Goal: Task Accomplishment & Management: Use online tool/utility

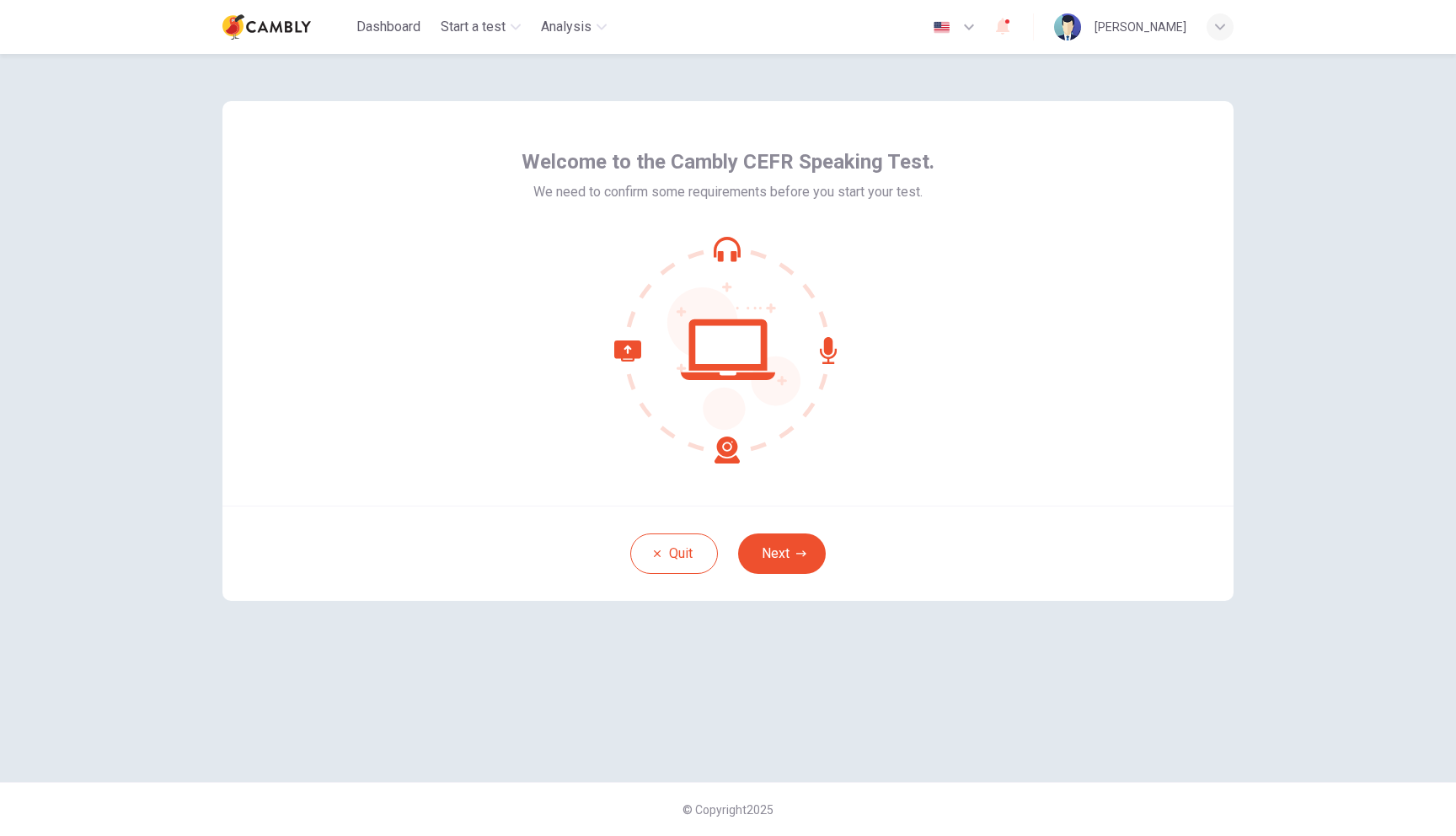
click at [769, 351] on icon at bounding box center [728, 350] width 228 height 228
click at [769, 553] on button "Next" at bounding box center [781, 554] width 87 height 41
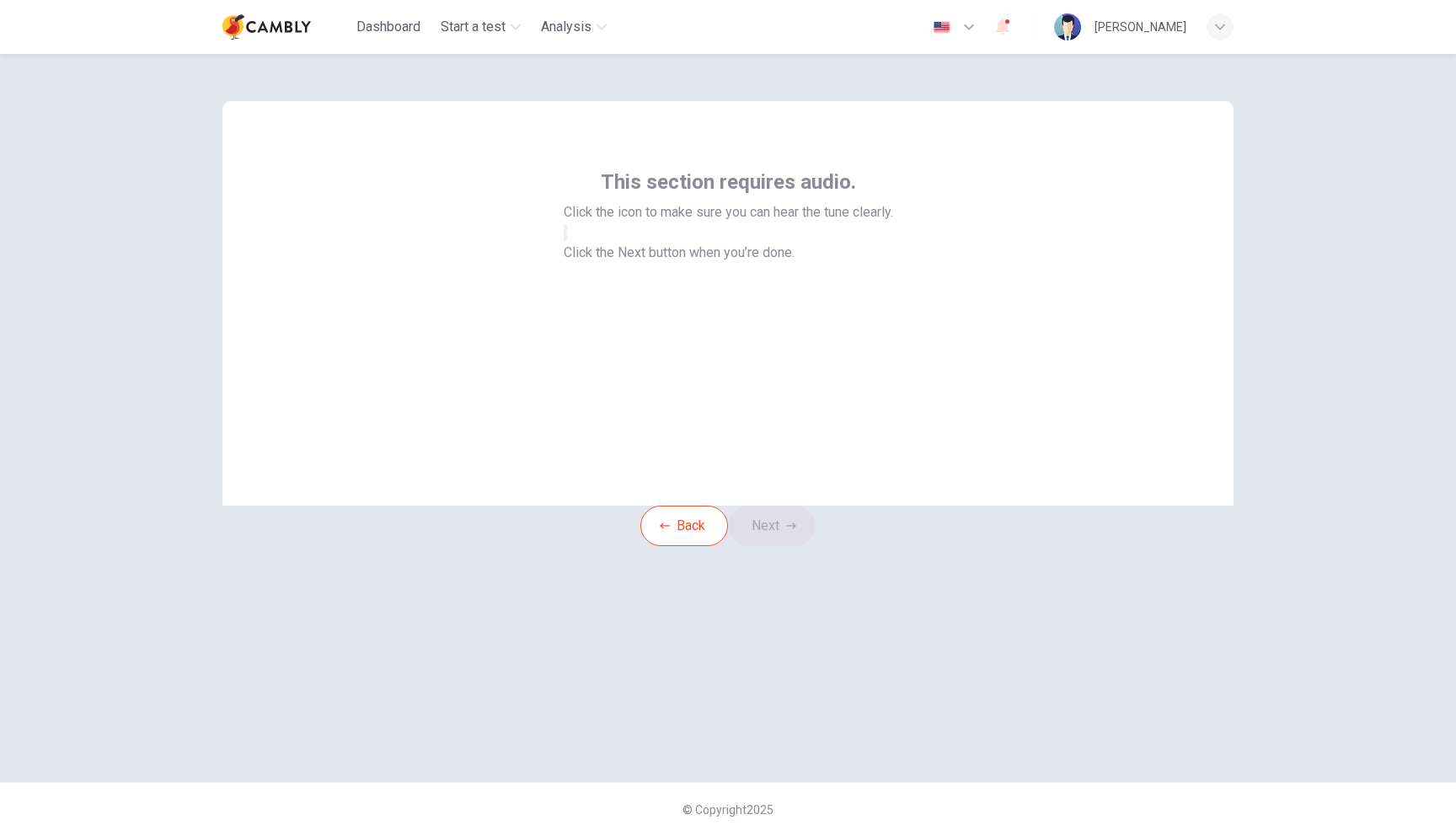
click at [709, 197] on div "This section requires audio. Click the icon to make sure you can hear the tune …" at bounding box center [728, 195] width 330 height 54
click at [720, 183] on span "This section requires audio." at bounding box center [728, 182] width 256 height 27
click at [721, 835] on div at bounding box center [728, 836] width 1456 height 0
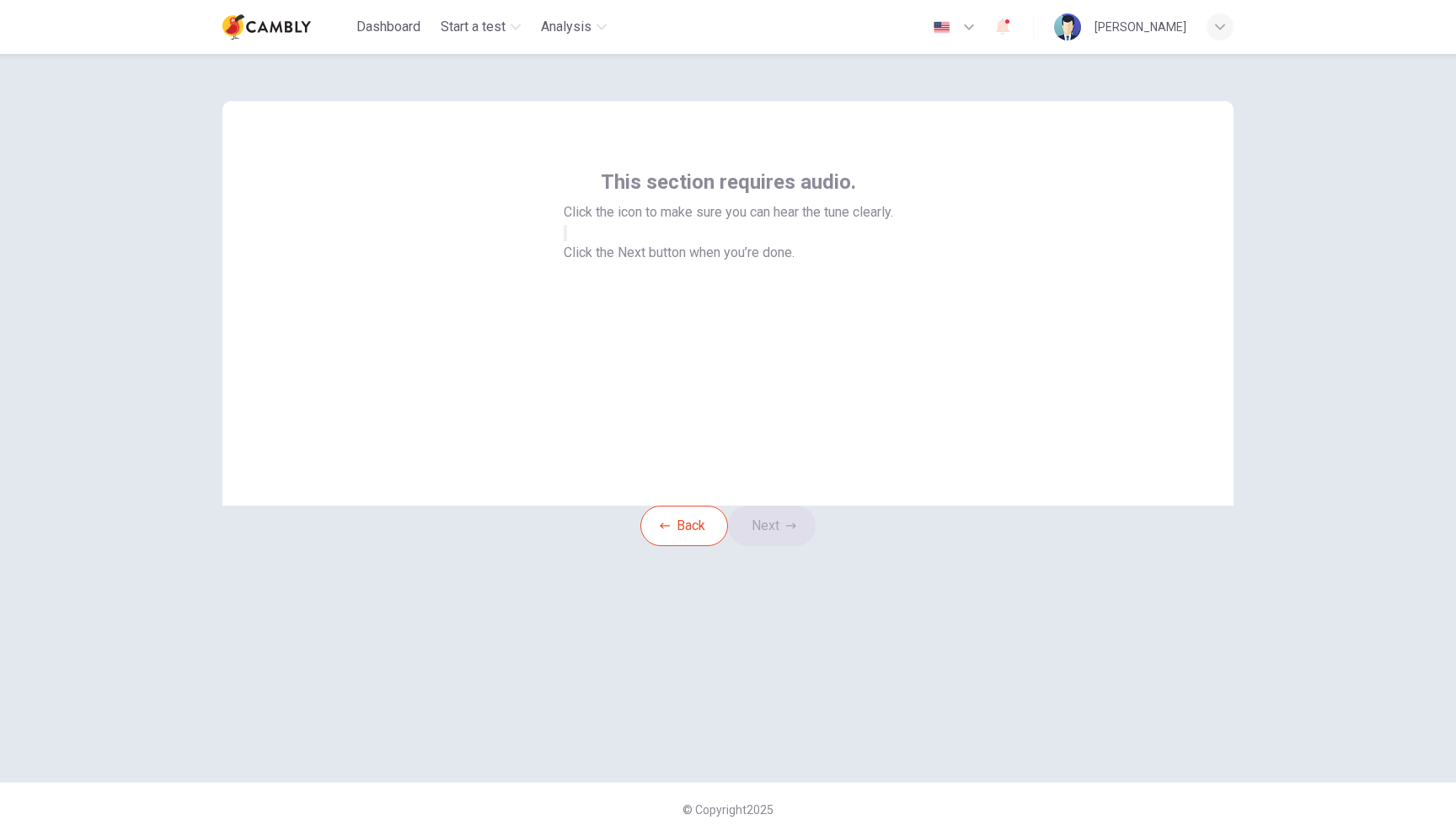
click at [678, 219] on span "Click the icon to make sure you can hear the tune clearly." at bounding box center [728, 212] width 330 height 20
click at [696, 835] on div at bounding box center [728, 836] width 1456 height 0
click at [639, 243] on div at bounding box center [728, 232] width 330 height 20
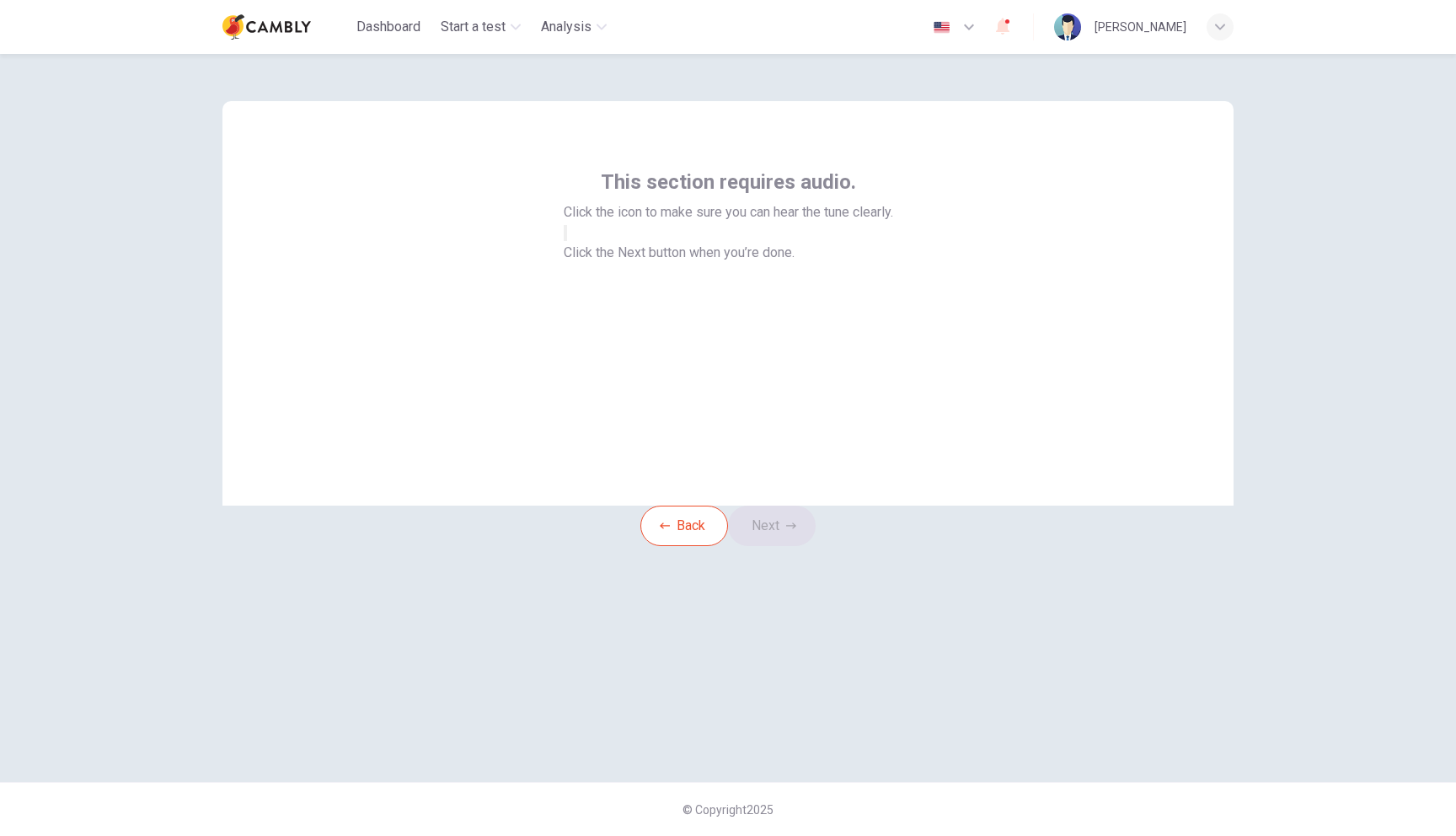
click at [586, 255] on icon "button" at bounding box center [575, 246] width 20 height 15
click at [793, 546] on button "Next" at bounding box center [772, 526] width 87 height 41
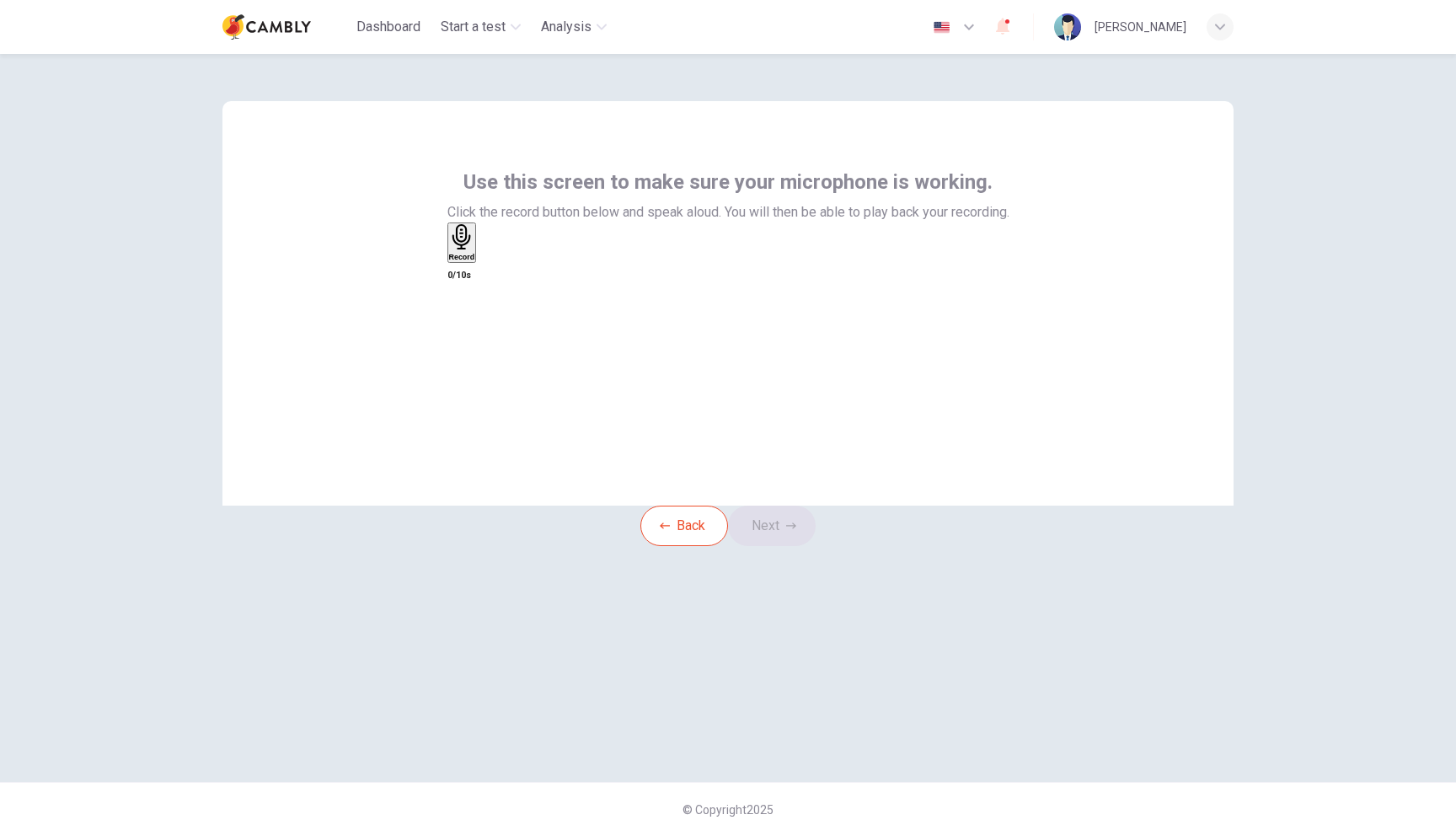
click at [699, 211] on span "Click the record button below and speak aloud. You will then be able to play ba…" at bounding box center [728, 212] width 562 height 20
click at [707, 835] on div at bounding box center [728, 836] width 1456 height 0
click at [632, 229] on div "Use this screen to make sure your microphone is working. Click the record butto…" at bounding box center [728, 227] width 562 height 117
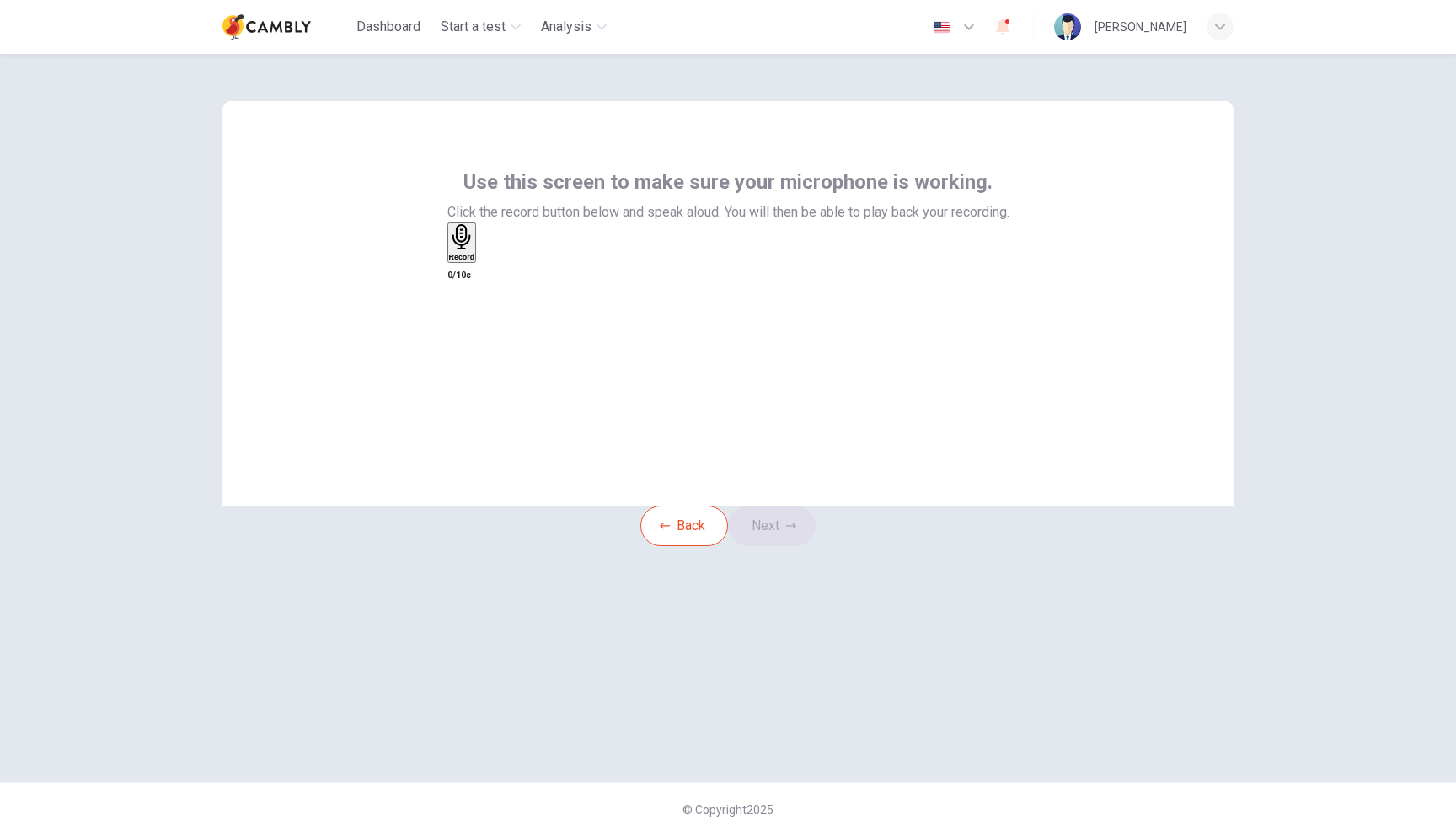
click at [475, 250] on icon "button" at bounding box center [462, 237] width 26 height 26
click at [482, 259] on icon "button" at bounding box center [482, 259] width 0 height 0
click at [796, 531] on icon "button" at bounding box center [791, 526] width 10 height 10
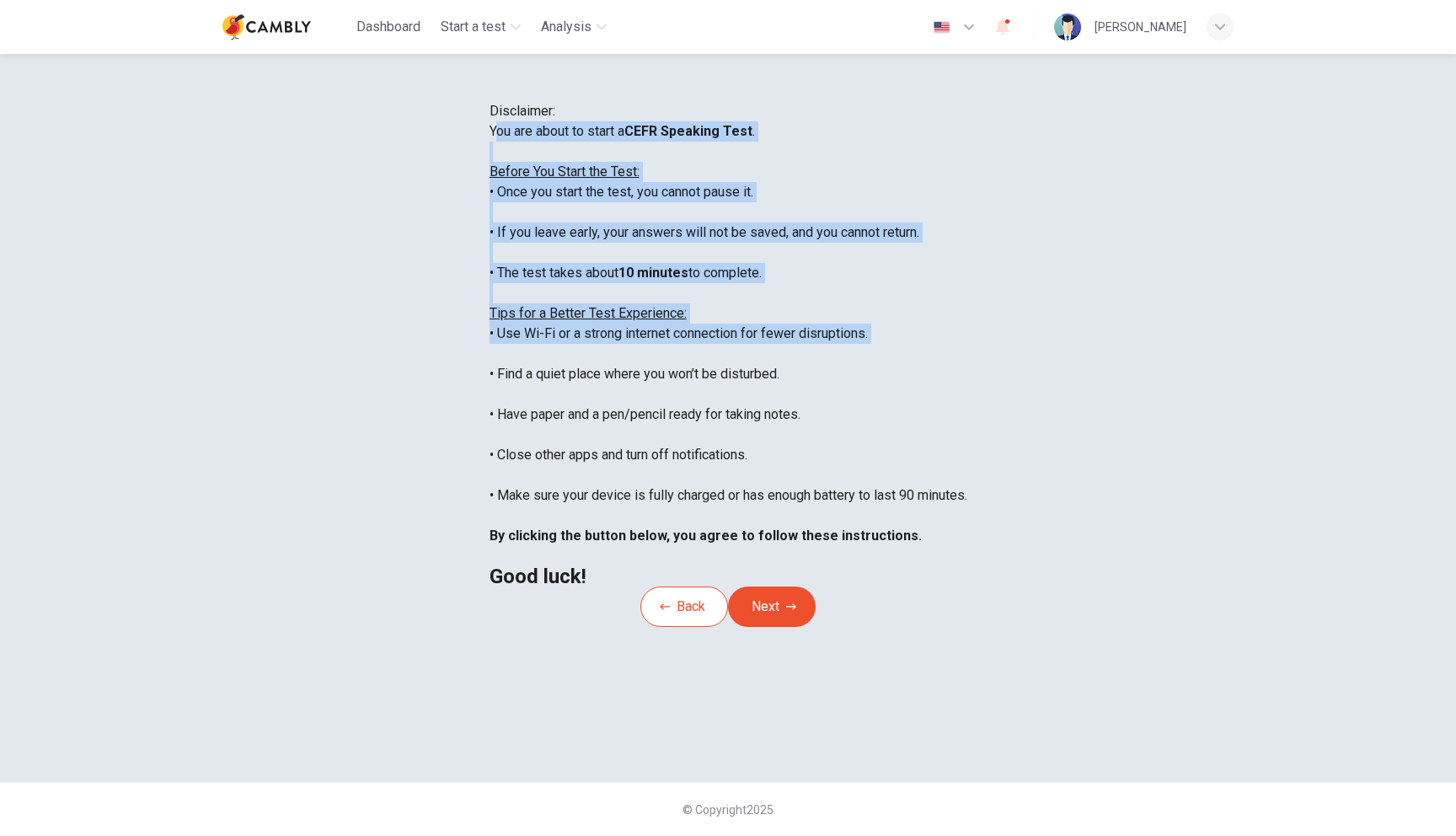
drag, startPoint x: 377, startPoint y: 243, endPoint x: 842, endPoint y: 478, distance: 521.0
click at [840, 478] on div "You are about to start a CEFR Speaking Test . Before You Start the Test: • Once…" at bounding box center [728, 354] width 478 height 465
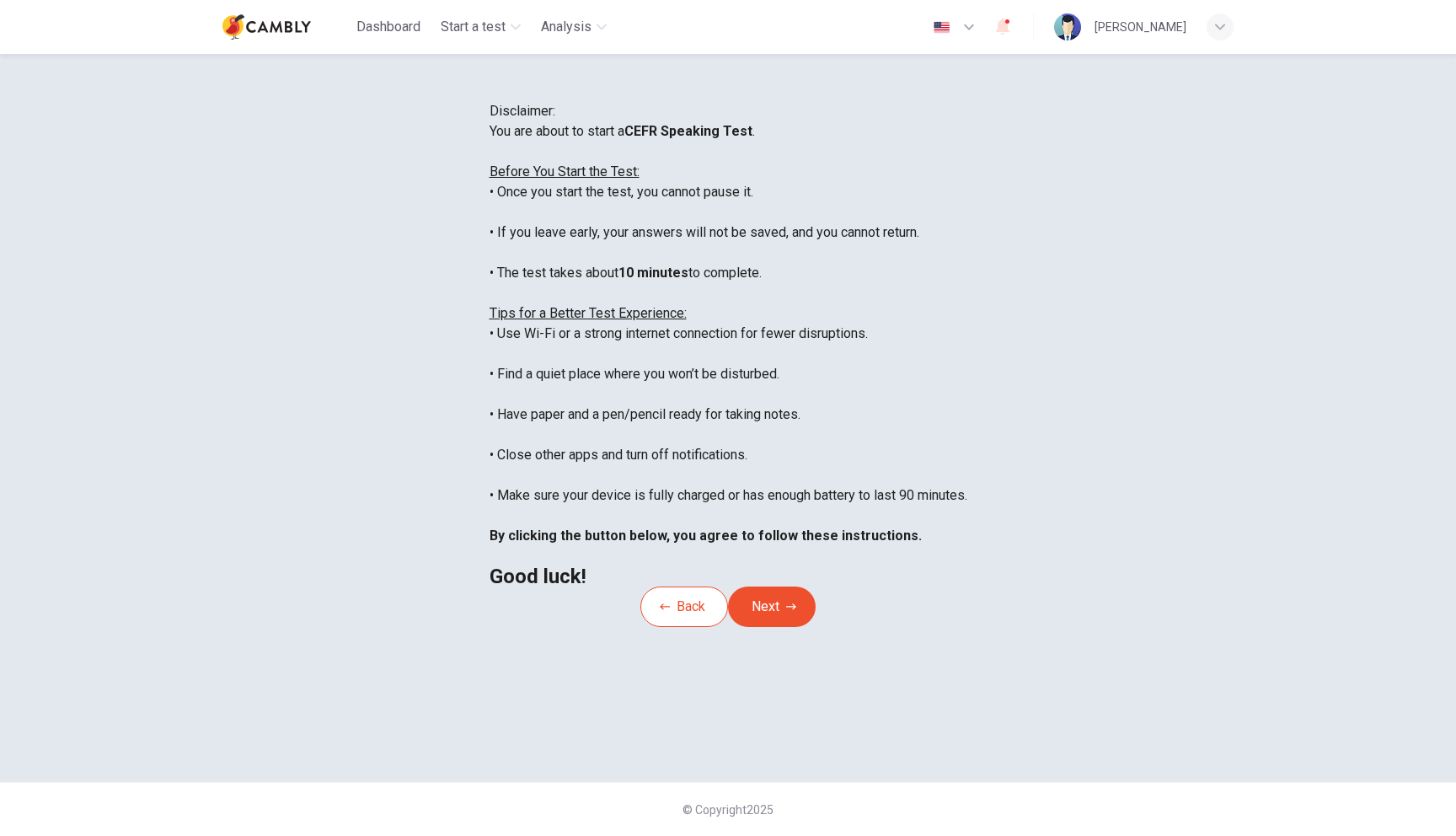
click at [746, 493] on div "You are about to start a CEFR Speaking Test . Before You Start the Test: • Once…" at bounding box center [728, 354] width 478 height 465
drag, startPoint x: 691, startPoint y: 414, endPoint x: 614, endPoint y: 402, distance: 77.9
click at [614, 402] on div "You are about to start a CEFR Speaking Test . Before You Start the Test: • Once…" at bounding box center [728, 354] width 478 height 465
click at [489, 258] on div "Disclaimer: You are about to start a CEFR Speaking Test . Before You Start the …" at bounding box center [728, 344] width 478 height 485
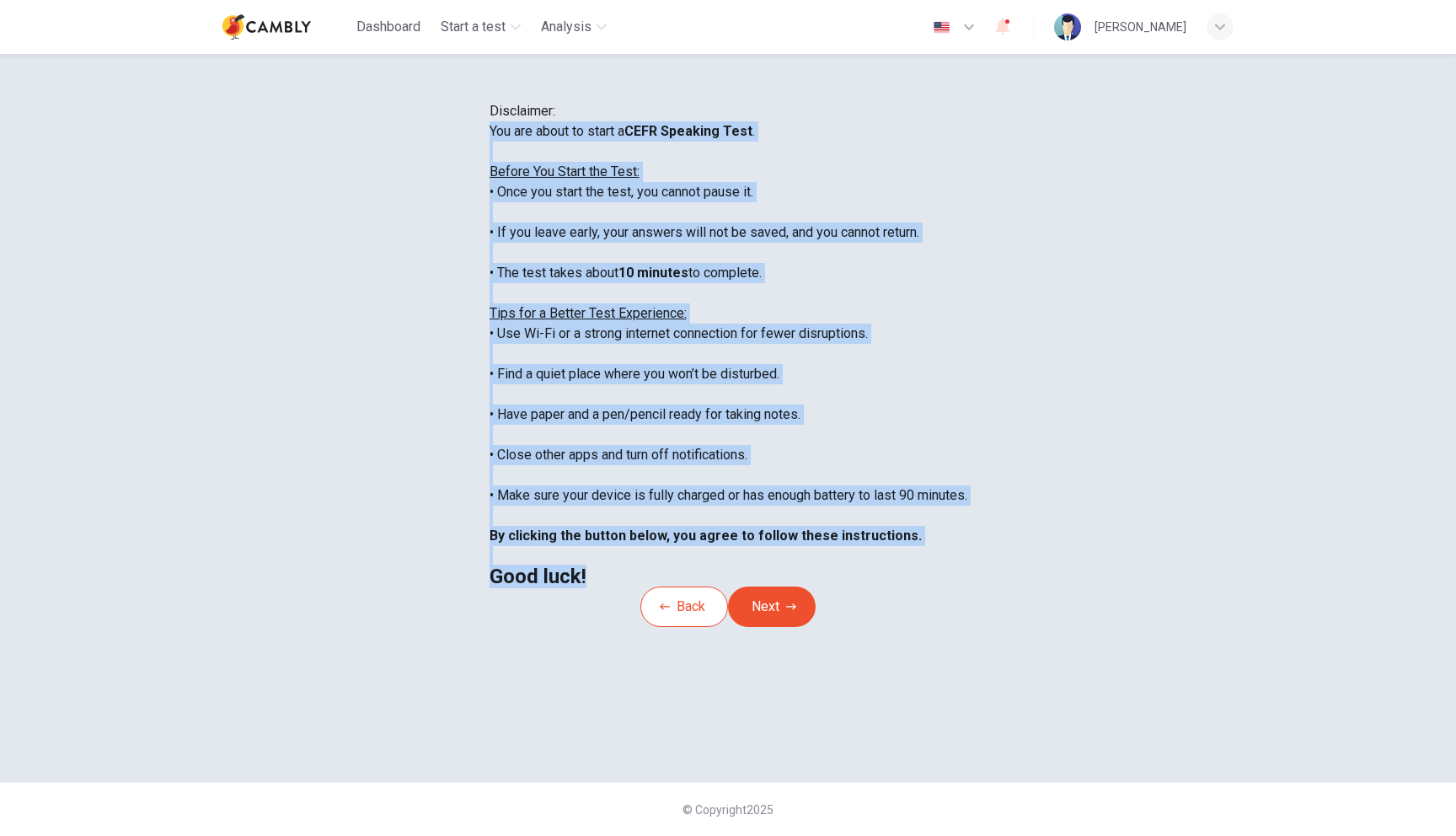
scroll to position [19, 0]
drag, startPoint x: 359, startPoint y: 235, endPoint x: 829, endPoint y: 689, distance: 653.5
click at [829, 586] on div "You are about to start a CEFR Speaking Test . Before You Start the Test: • Once…" at bounding box center [728, 354] width 478 height 465
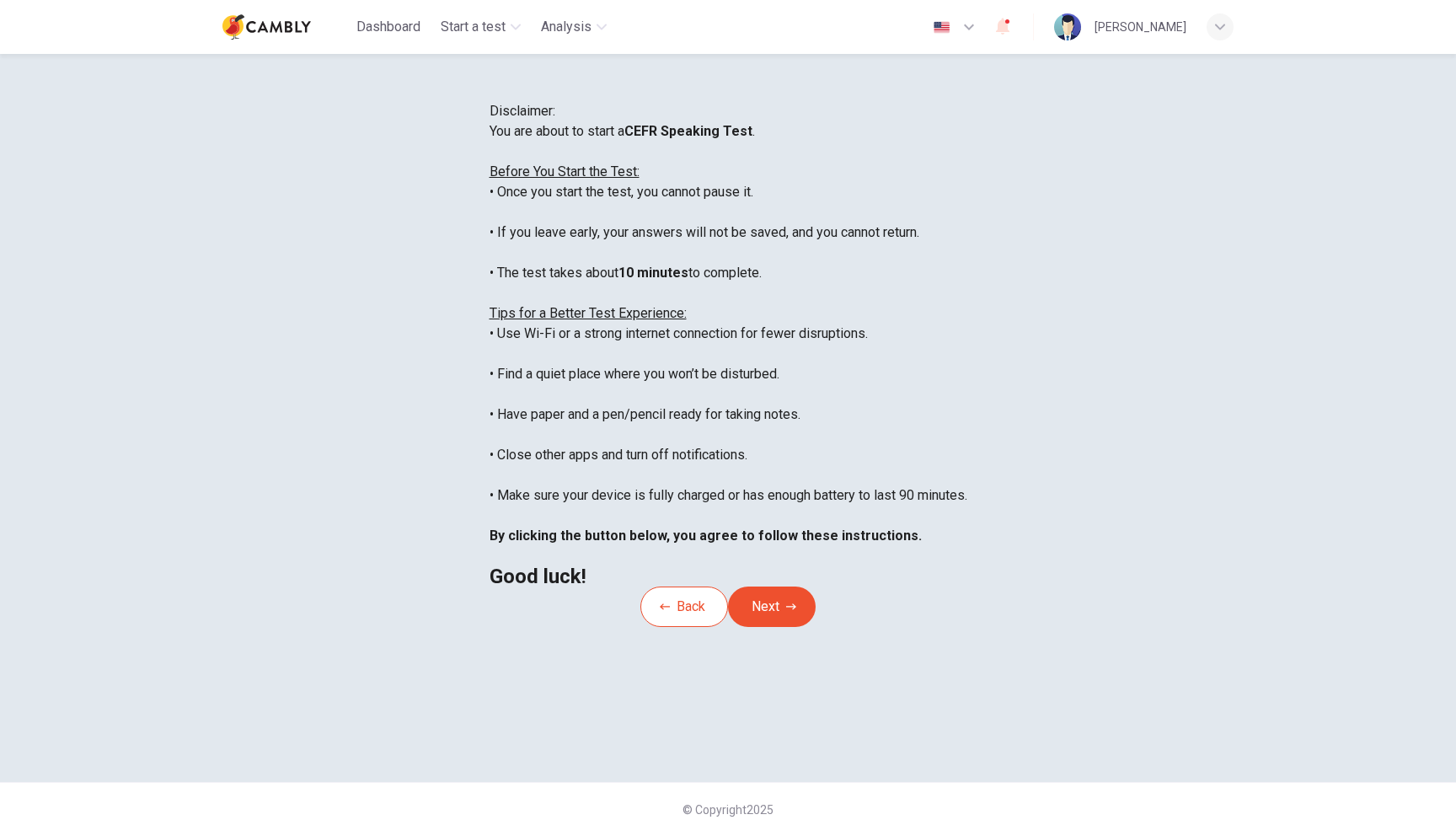
click at [847, 835] on div at bounding box center [728, 836] width 1456 height 0
click at [945, 519] on div "You are about to start a CEFR Speaking Test . Before You Start the Test: • Once…" at bounding box center [728, 354] width 478 height 465
click at [778, 627] on button "Next" at bounding box center [772, 607] width 87 height 41
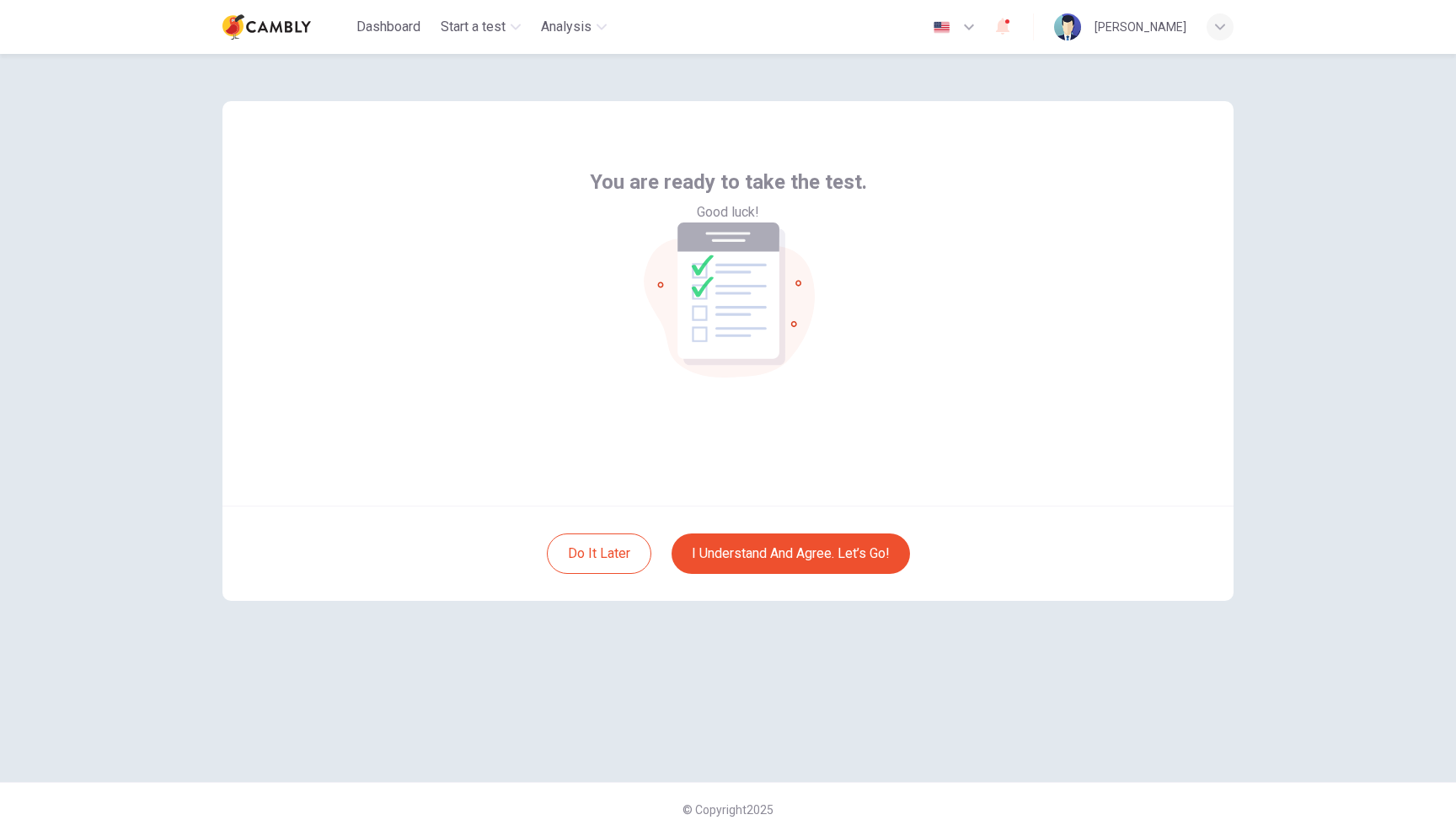
scroll to position [0, 0]
click at [765, 196] on span "You are ready to take the test." at bounding box center [728, 182] width 277 height 27
click at [768, 835] on div at bounding box center [728, 836] width 1456 height 0
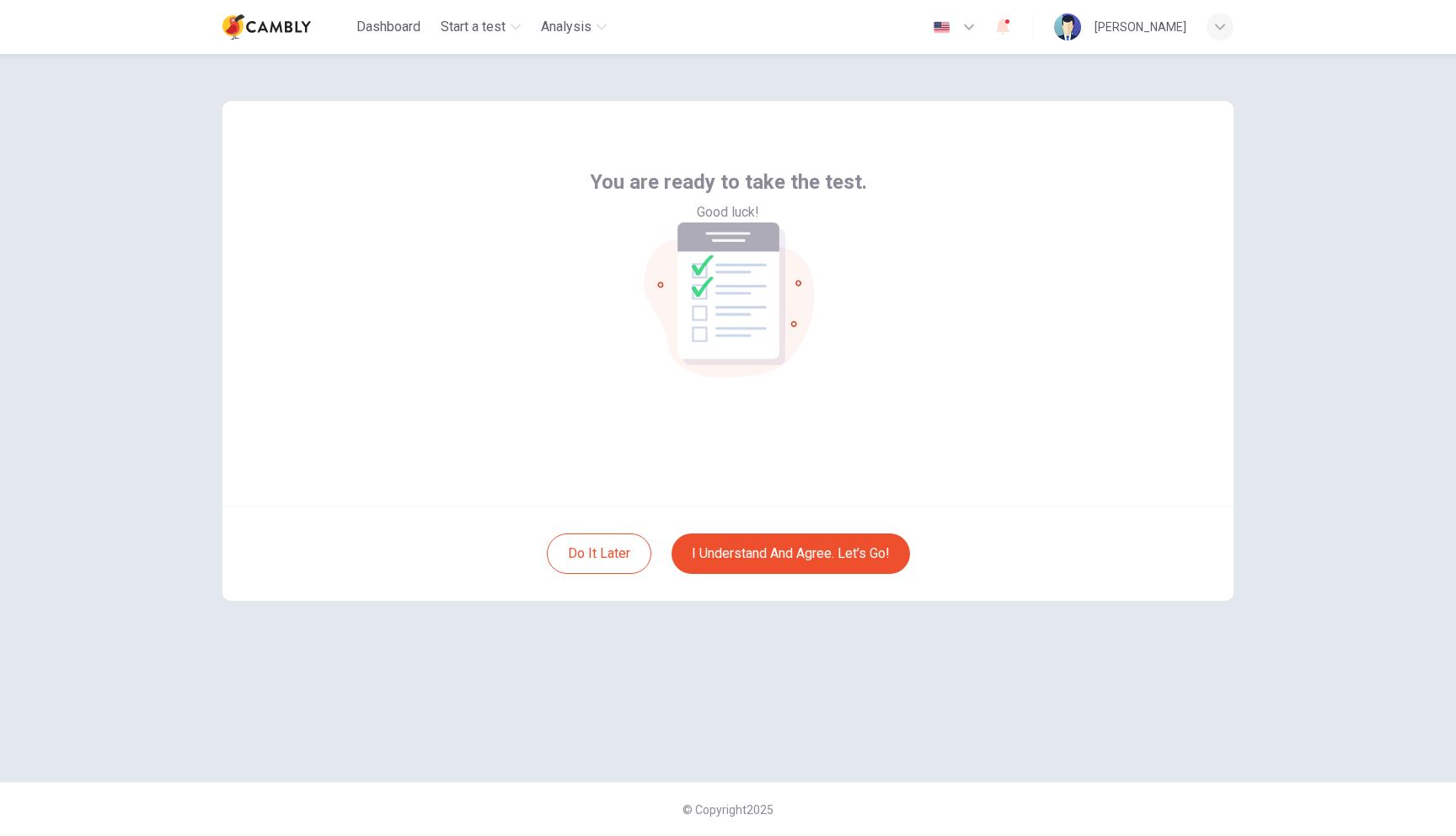
click at [649, 196] on span "You are ready to take the test." at bounding box center [728, 182] width 277 height 27
click at [742, 564] on button "I understand and agree. Let’s go!" at bounding box center [791, 554] width 238 height 41
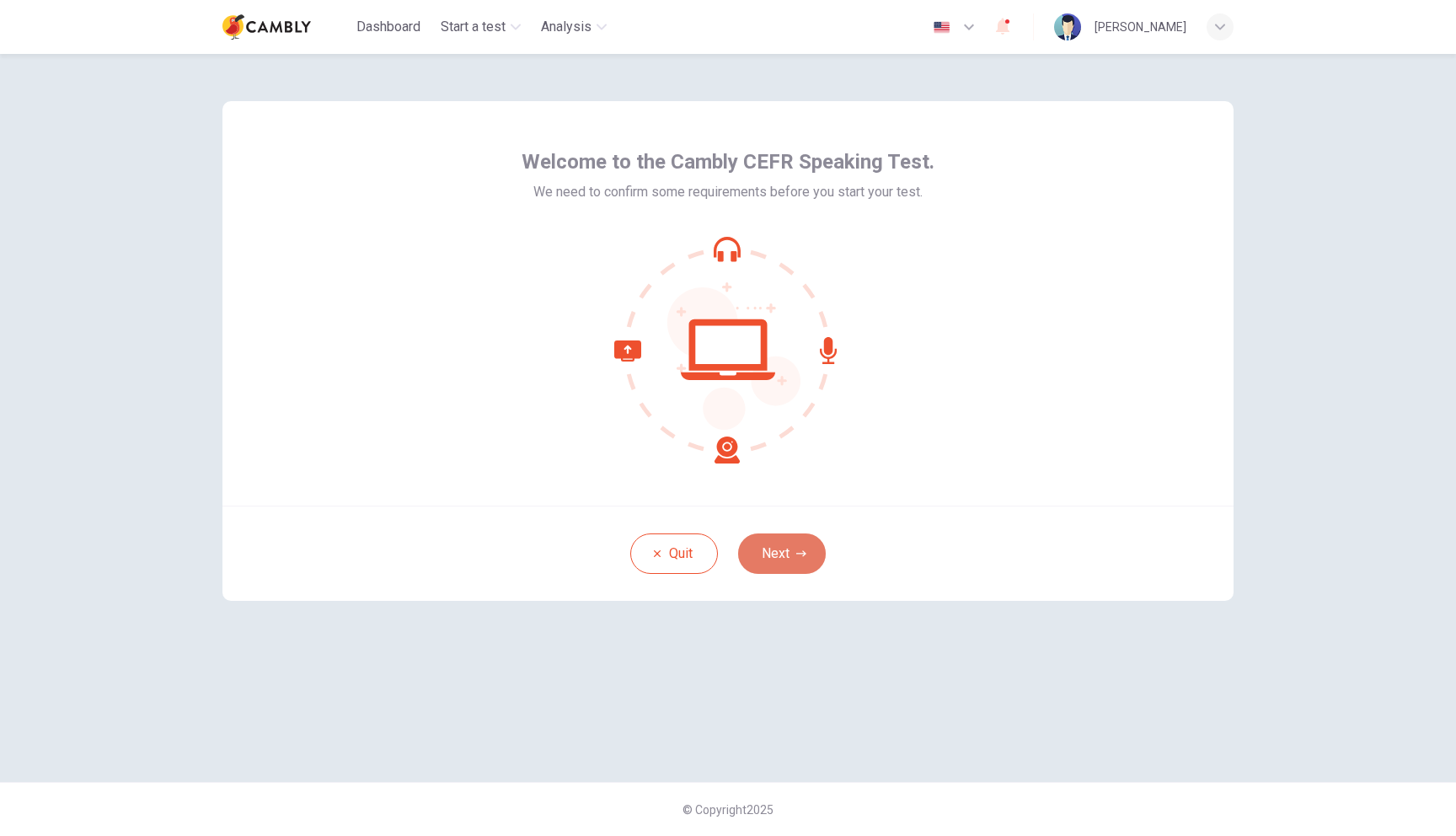
click at [766, 534] on button "Next" at bounding box center [781, 554] width 87 height 41
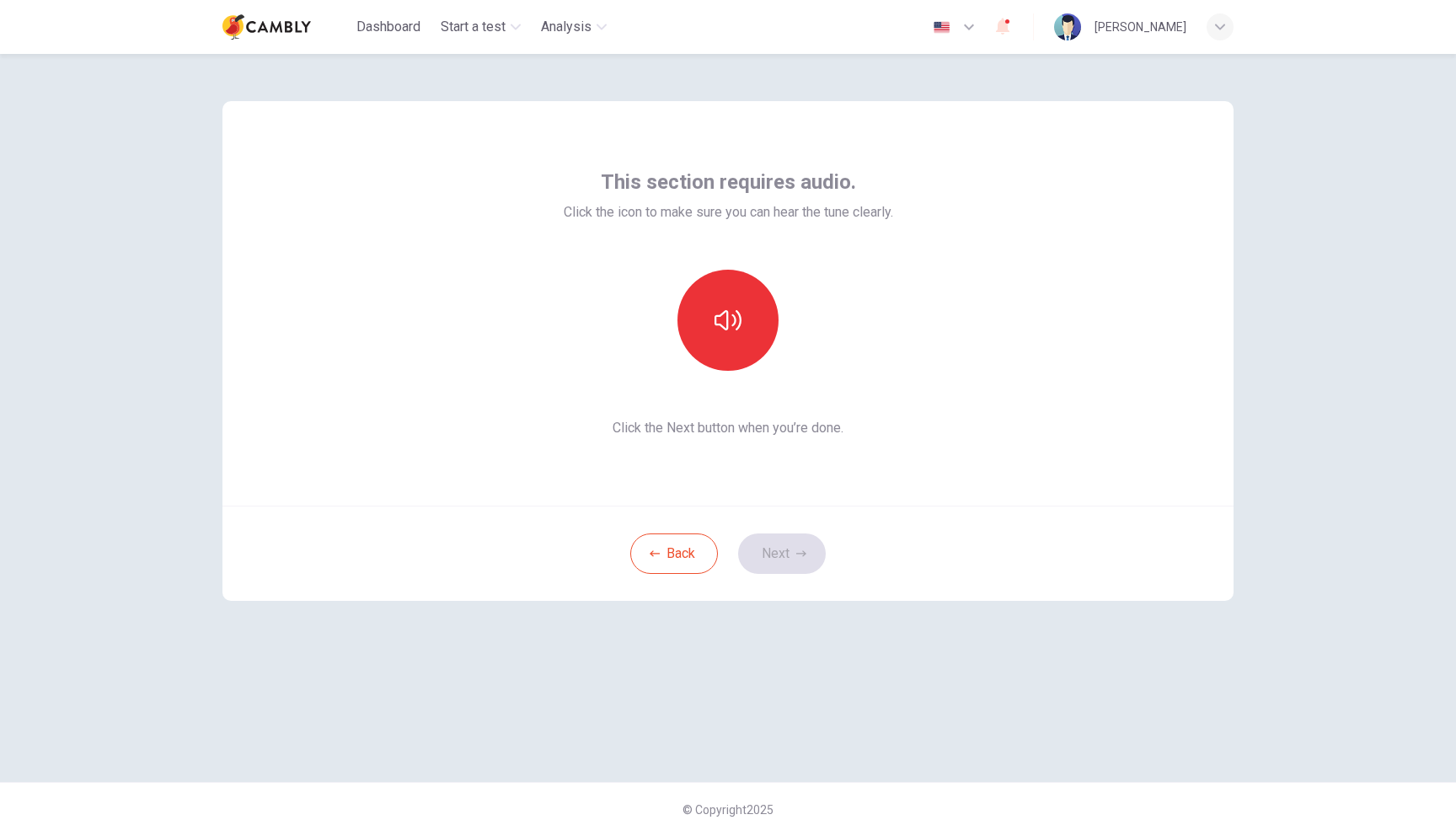
click at [744, 370] on div at bounding box center [728, 320] width 182 height 101
click at [744, 356] on button "button" at bounding box center [728, 320] width 101 height 101
click at [781, 546] on button "Next" at bounding box center [781, 554] width 87 height 41
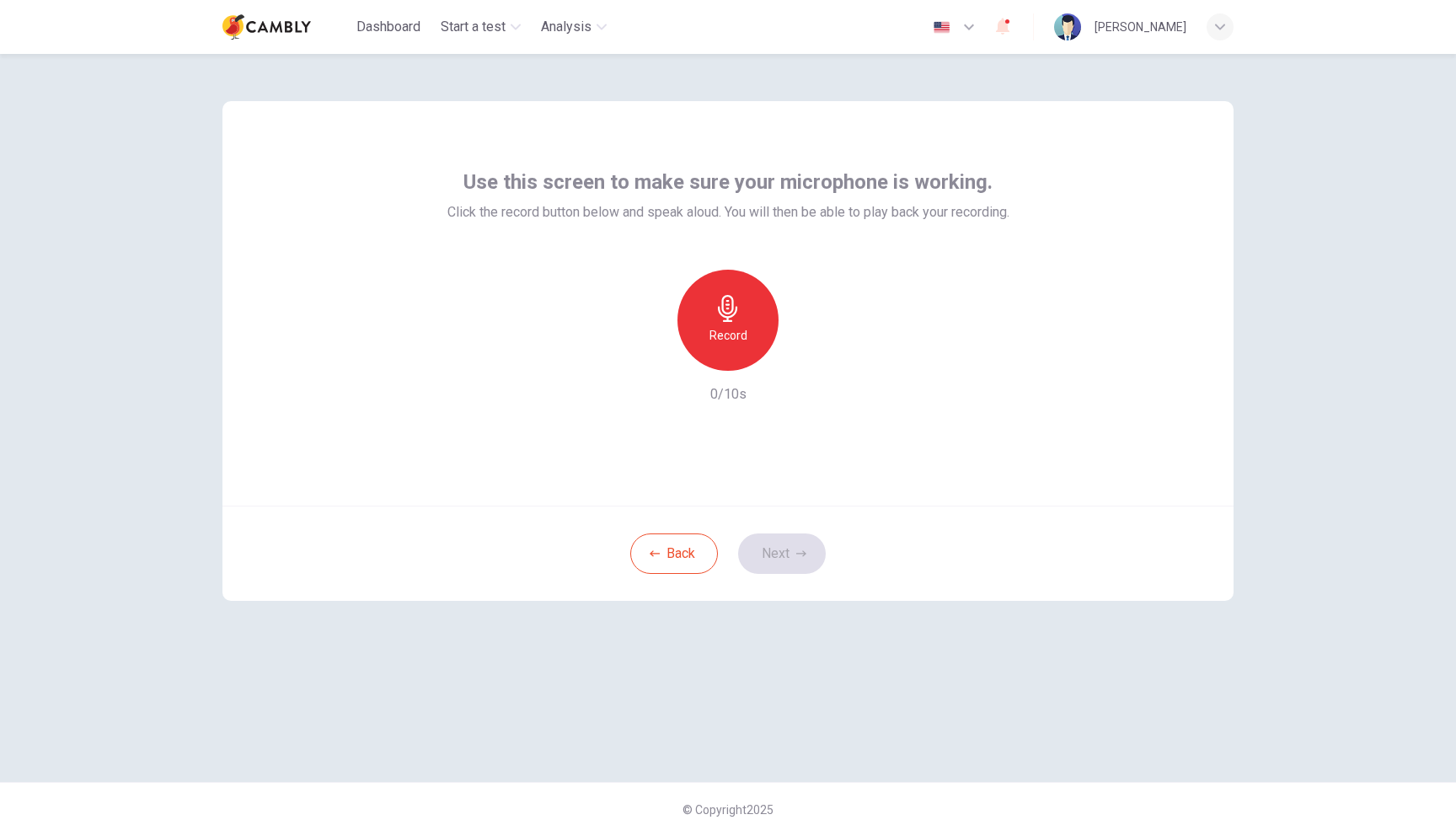
click at [731, 331] on h6 "Record" at bounding box center [728, 335] width 38 height 20
click at [754, 343] on div "Stop" at bounding box center [728, 320] width 101 height 101
click at [809, 354] on icon "button" at bounding box center [805, 357] width 17 height 17
click at [778, 551] on button "Next" at bounding box center [781, 554] width 87 height 41
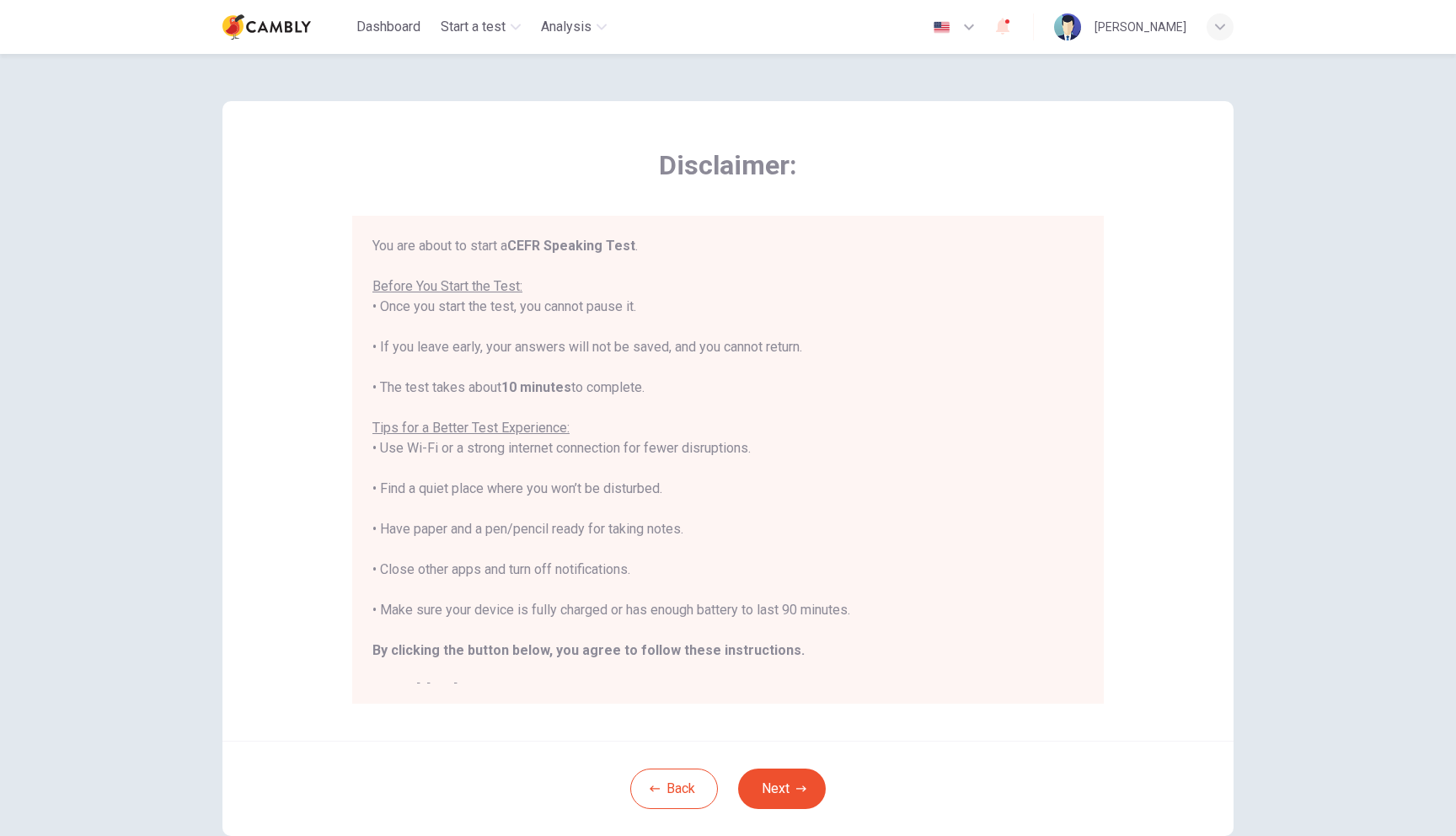
scroll to position [19, 0]
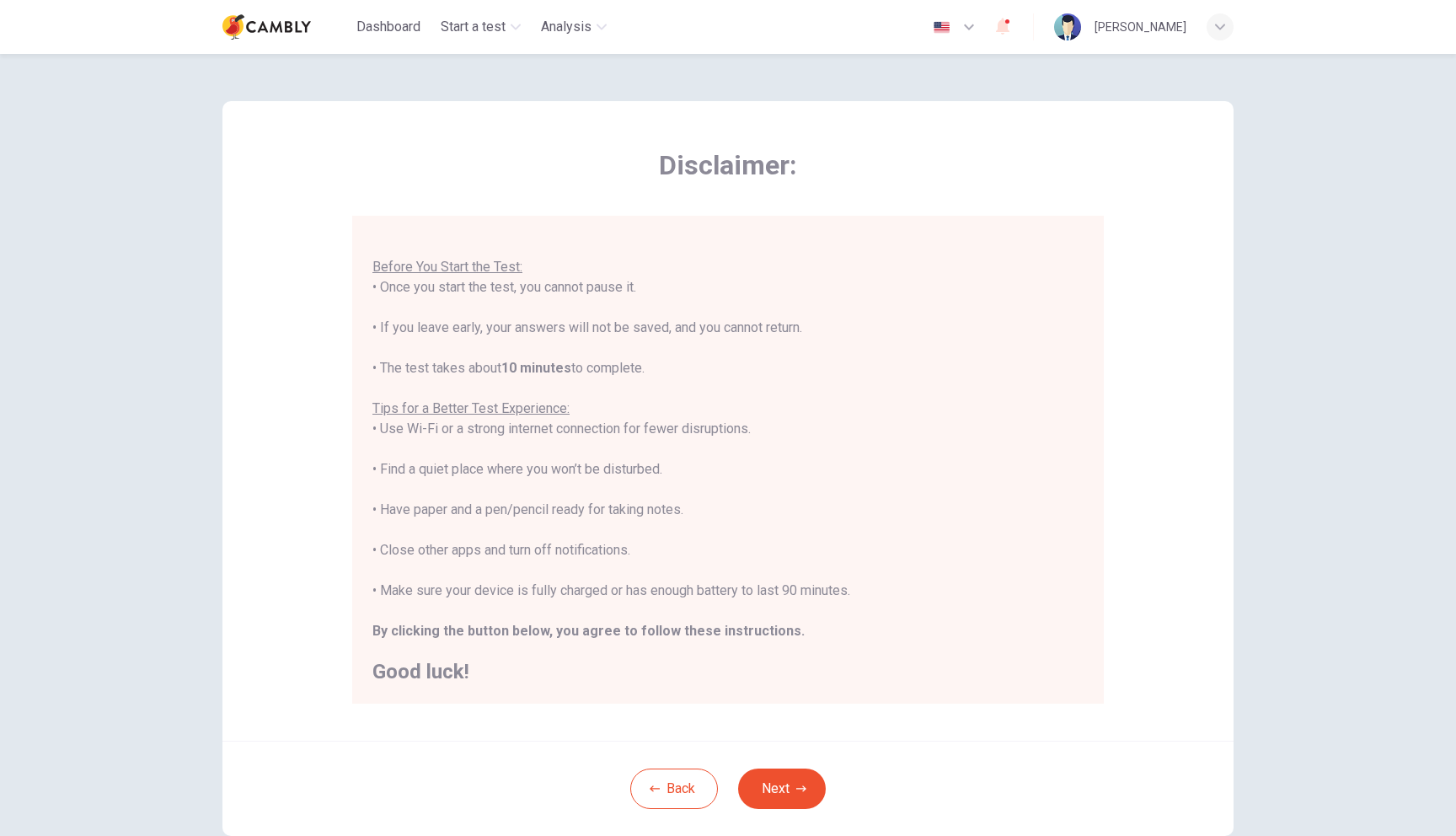
click at [566, 636] on b "By clicking the button below, you agree to follow these instructions." at bounding box center [588, 631] width 432 height 16
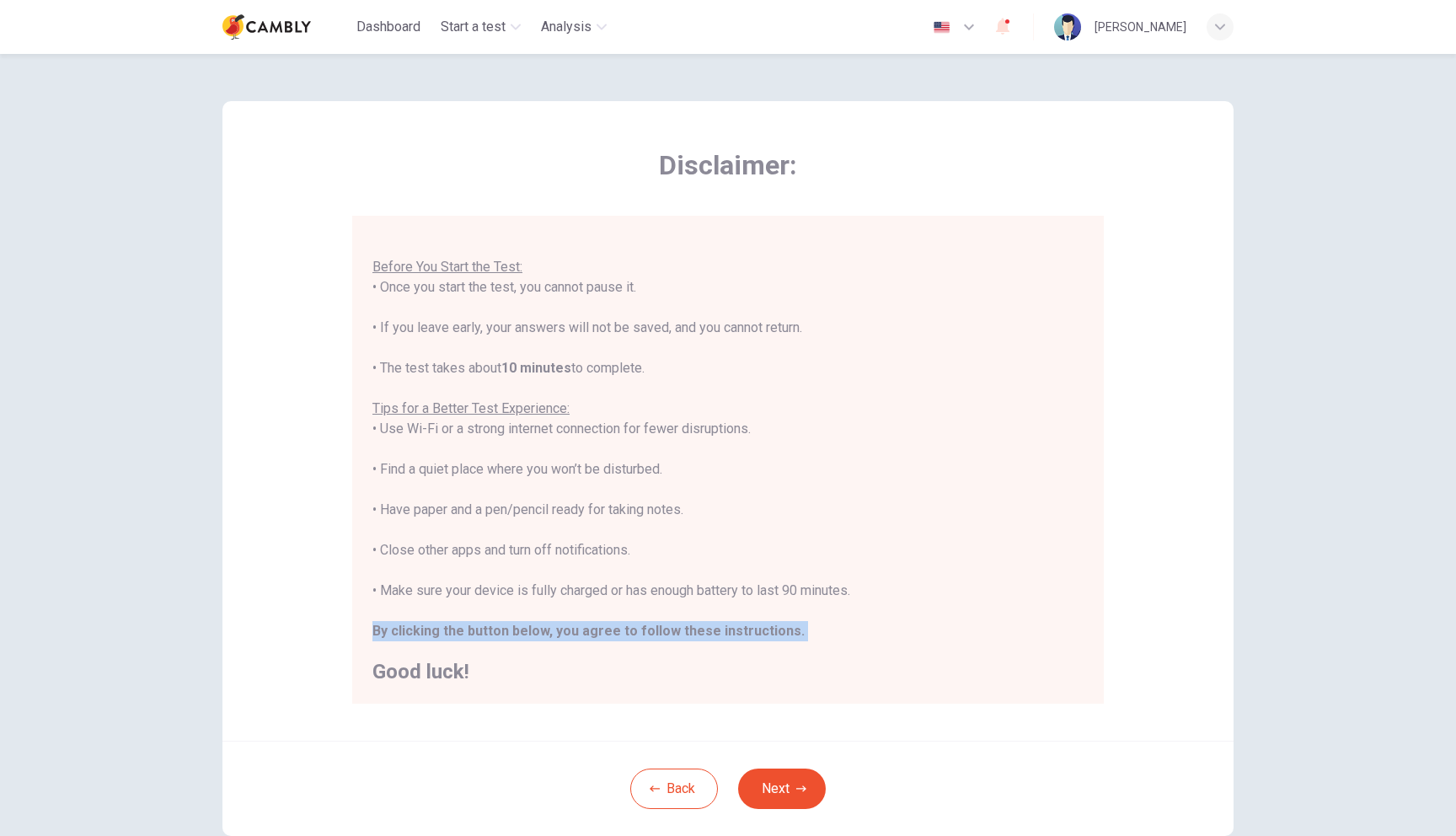
click at [566, 636] on b "By clicking the button below, you agree to follow these instructions." at bounding box center [588, 631] width 432 height 16
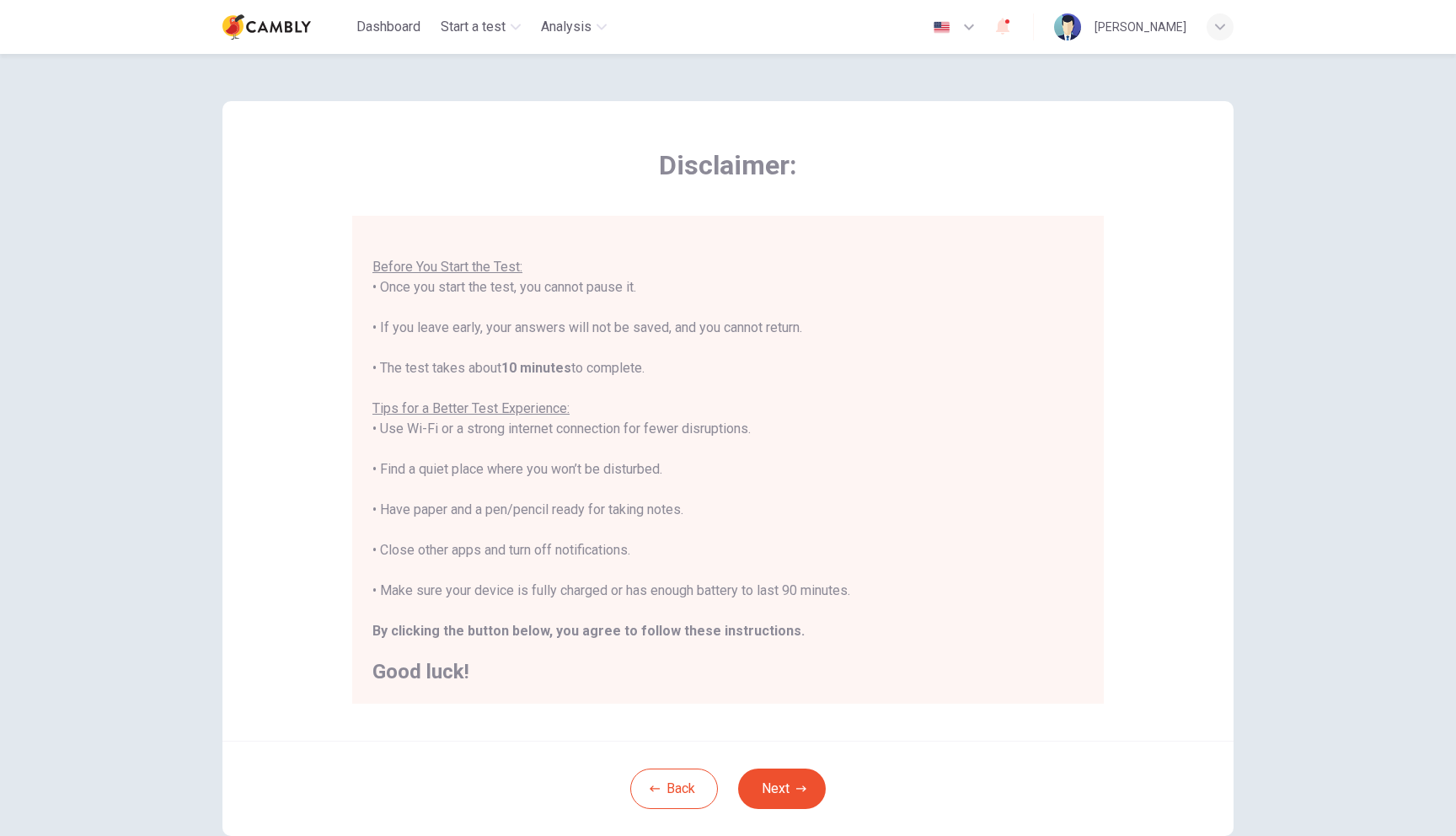
click at [581, 835] on div at bounding box center [728, 836] width 1456 height 0
click at [498, 639] on div "You are about to start a CEFR Speaking Test . Before You Start the Test: • Once…" at bounding box center [728, 449] width 712 height 465
click at [770, 777] on button "Next" at bounding box center [781, 789] width 87 height 41
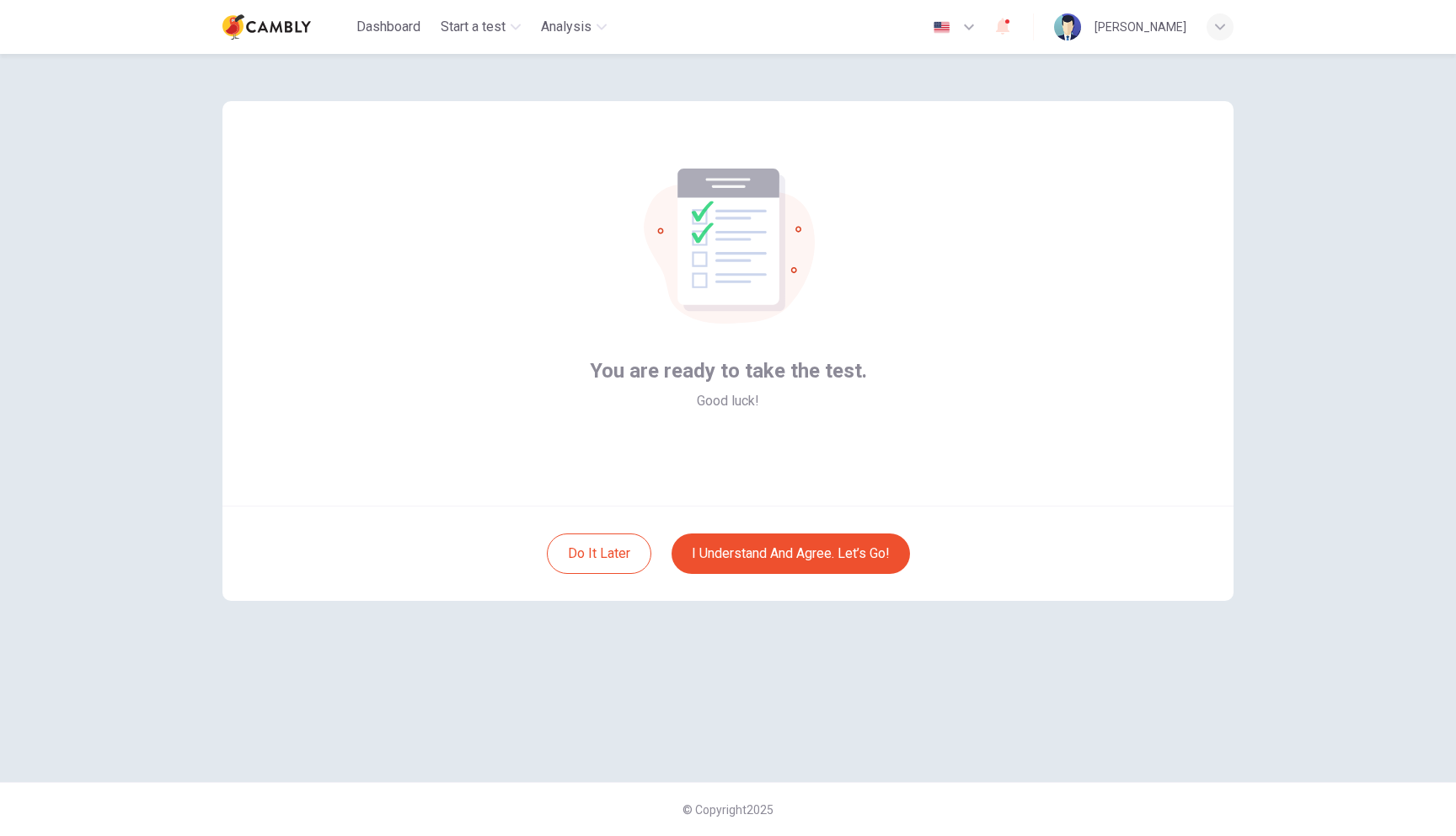
click at [717, 369] on span "You are ready to take the test." at bounding box center [728, 370] width 277 height 27
click at [726, 835] on div at bounding box center [728, 836] width 1456 height 0
click at [686, 391] on div "You are ready to take the test. Good luck!" at bounding box center [728, 384] width 277 height 54
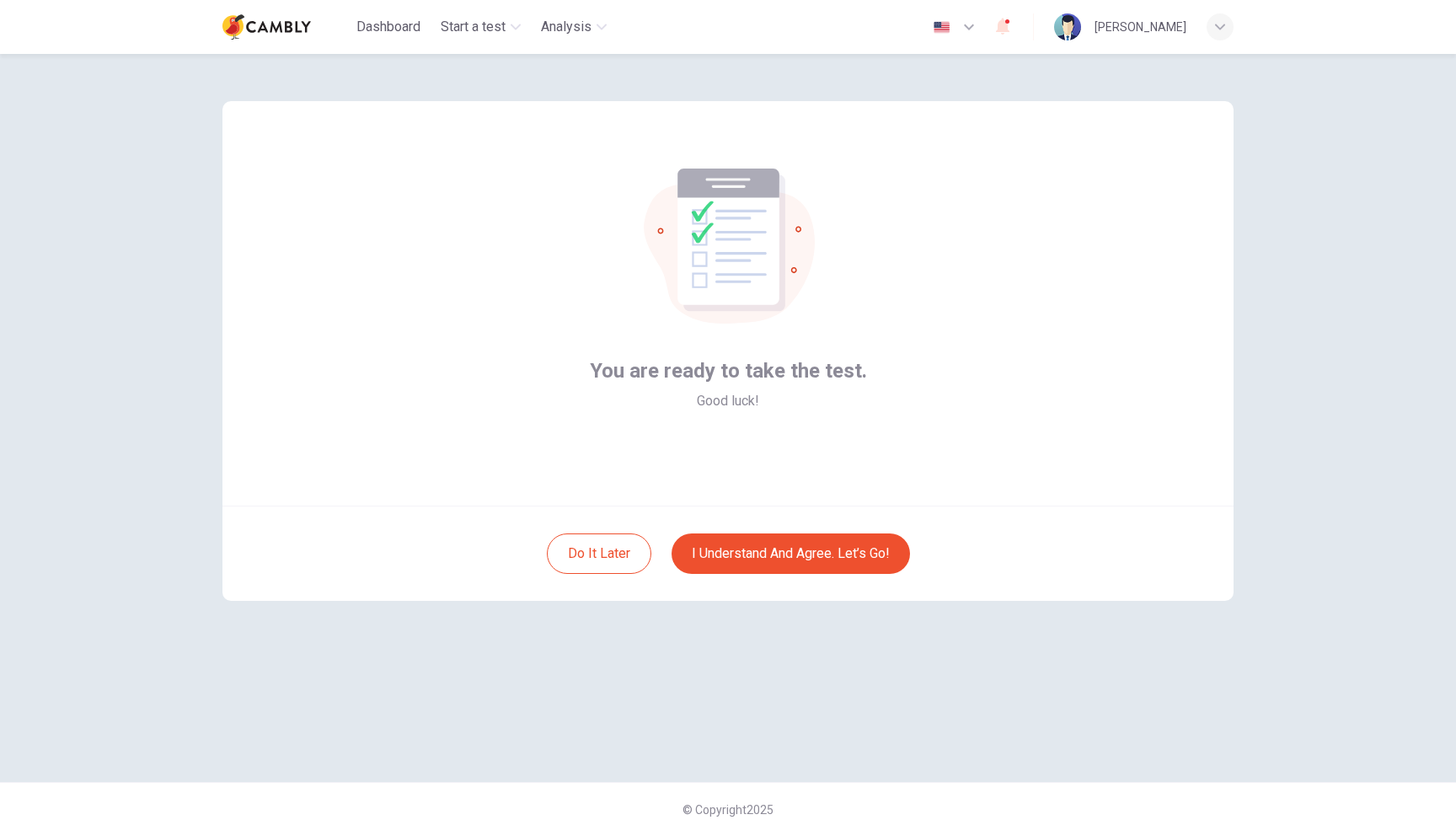
click at [711, 400] on span "Good luck!" at bounding box center [728, 400] width 63 height 20
click at [758, 549] on button "I understand and agree. Let’s go!" at bounding box center [791, 554] width 238 height 41
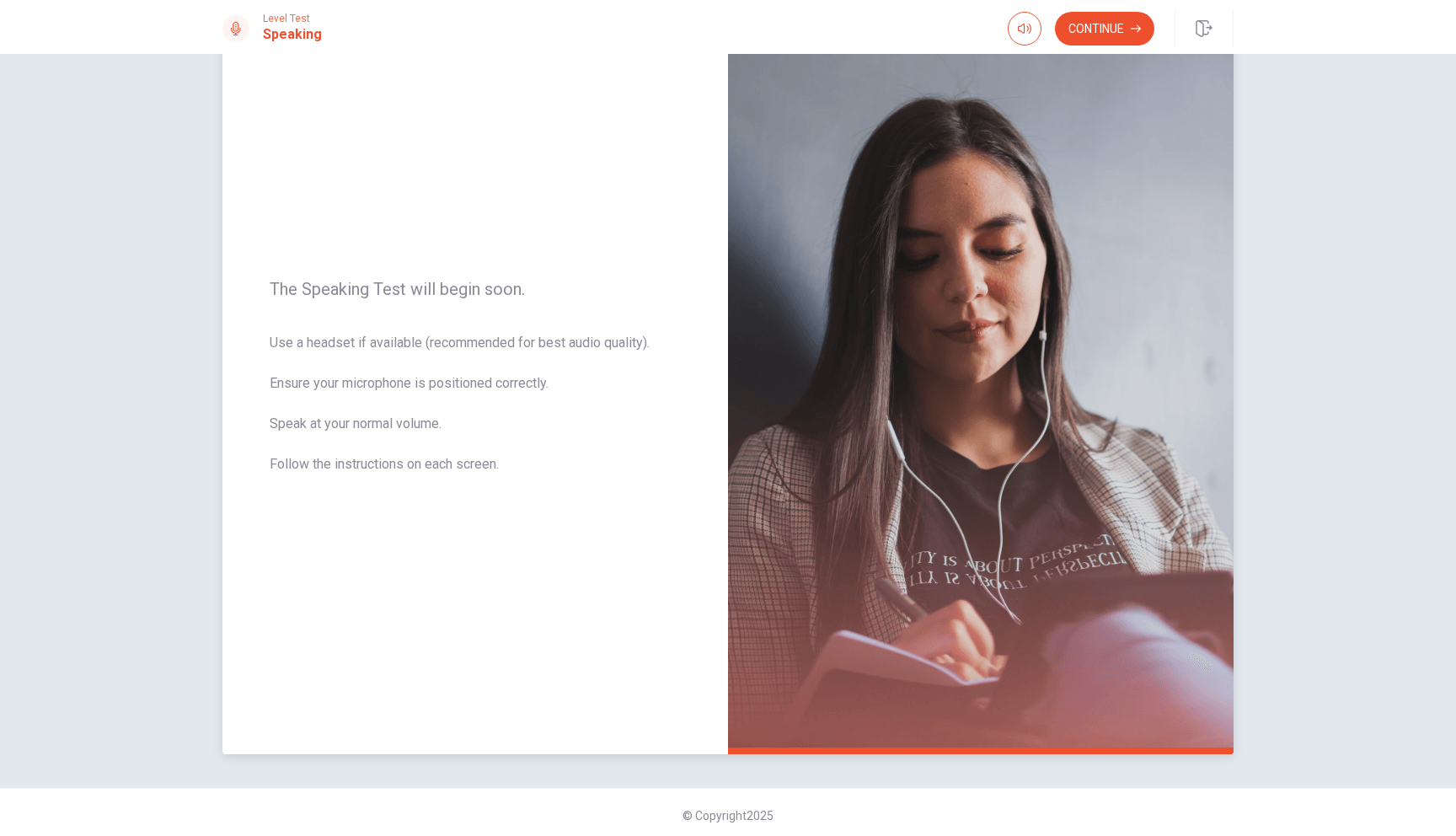
scroll to position [74, 0]
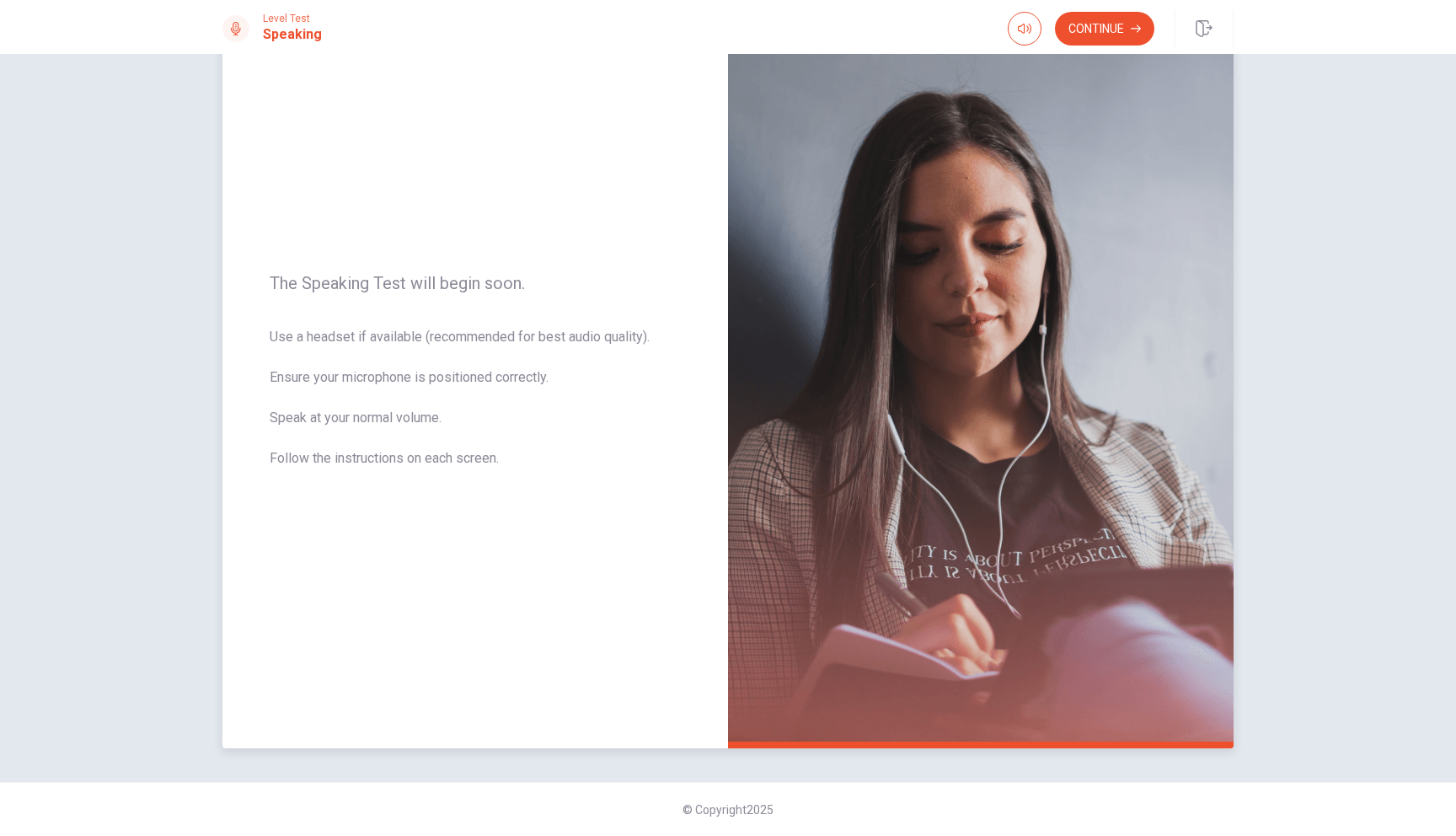
drag, startPoint x: 268, startPoint y: 281, endPoint x: 613, endPoint y: 504, distance: 410.8
click at [614, 504] on div "The Speaking Test will begin soon. Use a headset if available (recommended for …" at bounding box center [474, 380] width 505 height 735
click at [422, 414] on span "Use a headset if available (recommended for best audio quality). Ensure your mi…" at bounding box center [475, 407] width 411 height 161
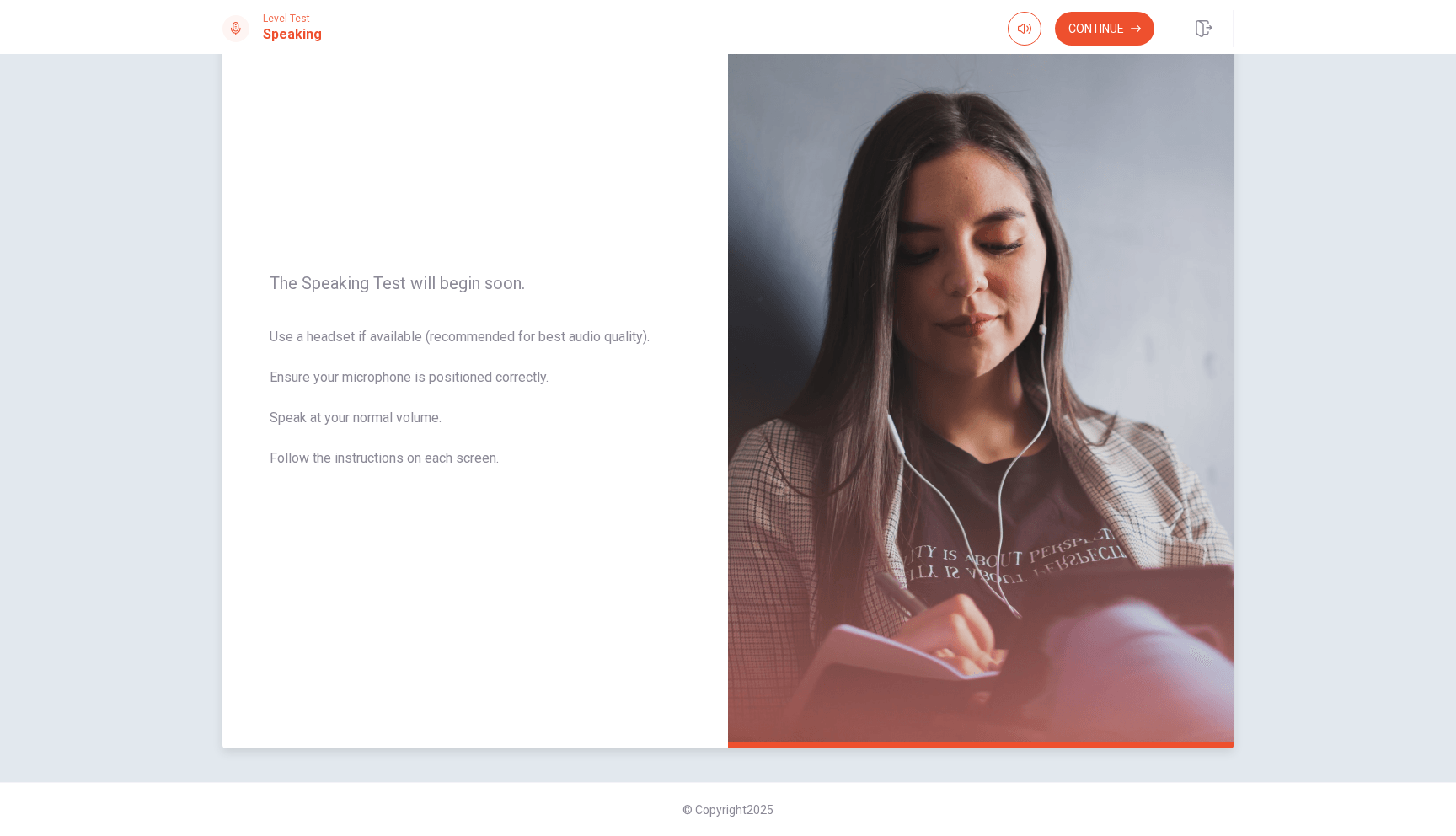
click at [429, 280] on span "The Speaking Test will begin soon." at bounding box center [475, 283] width 411 height 20
click at [519, 341] on span "Use a headset if available (recommended for best audio quality). Ensure your mi…" at bounding box center [475, 407] width 411 height 161
click at [803, 518] on img at bounding box center [981, 380] width 505 height 735
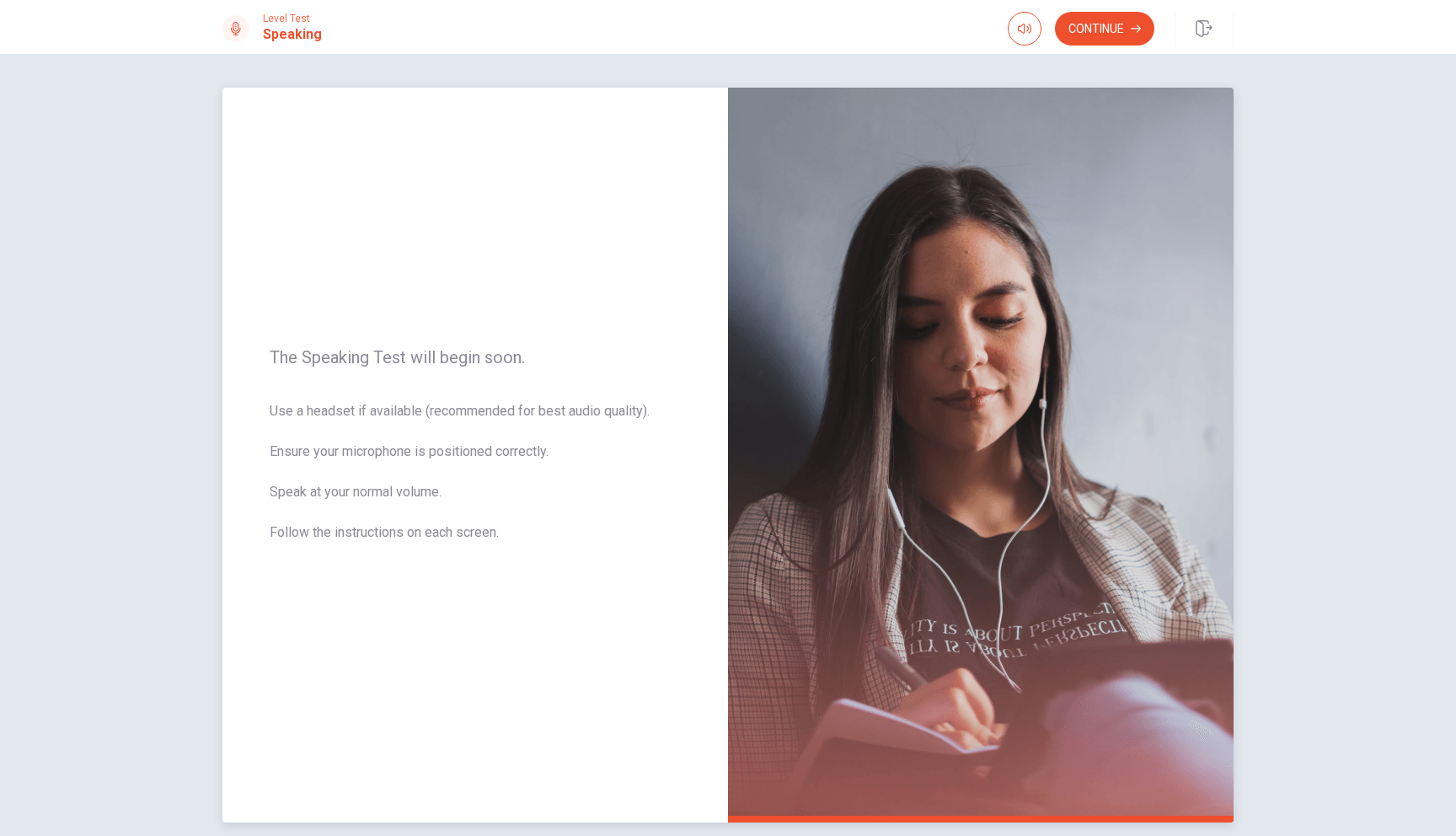
click at [980, 298] on img at bounding box center [981, 454] width 505 height 735
click at [528, 412] on span "Use a headset if available (recommended for best audio quality). Ensure your mi…" at bounding box center [475, 481] width 411 height 161
drag, startPoint x: 487, startPoint y: 355, endPoint x: 611, endPoint y: 355, distance: 124.0
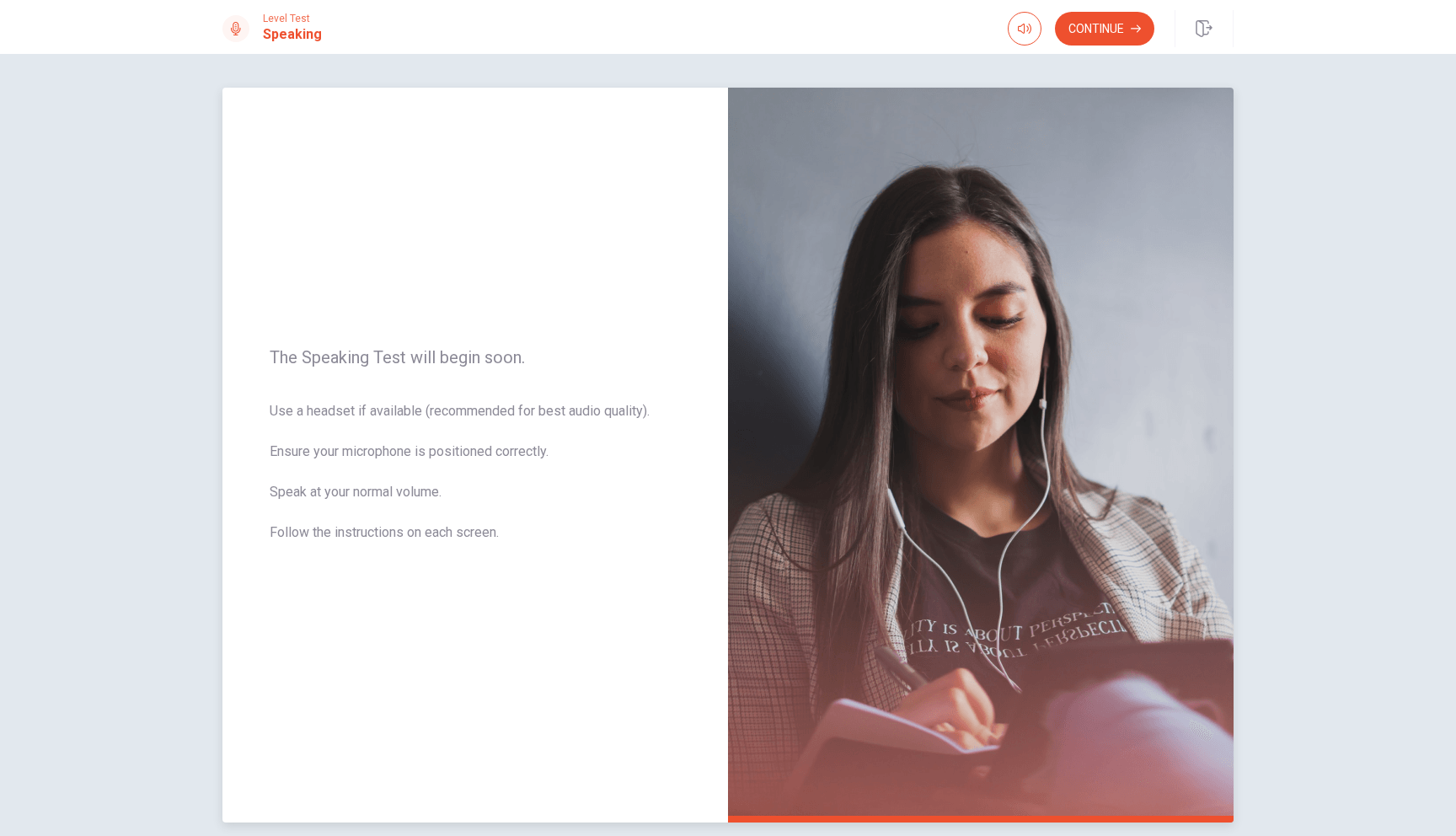
click at [609, 355] on span "The Speaking Test will begin soon." at bounding box center [475, 357] width 411 height 20
click at [1115, 28] on button "Continue" at bounding box center [1104, 28] width 100 height 34
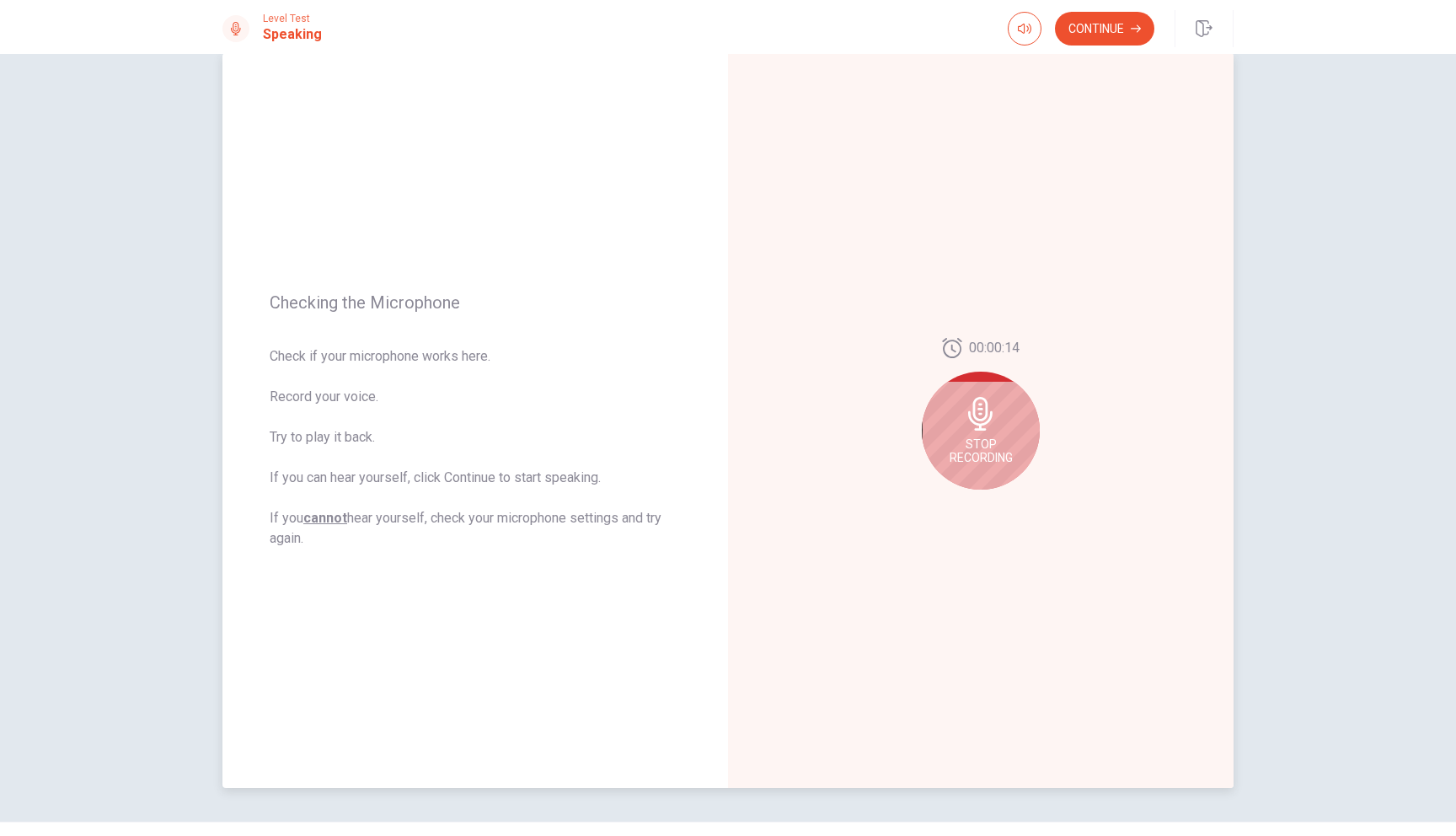
scroll to position [28, 0]
click at [1000, 426] on div "Stop Recording" at bounding box center [981, 437] width 118 height 118
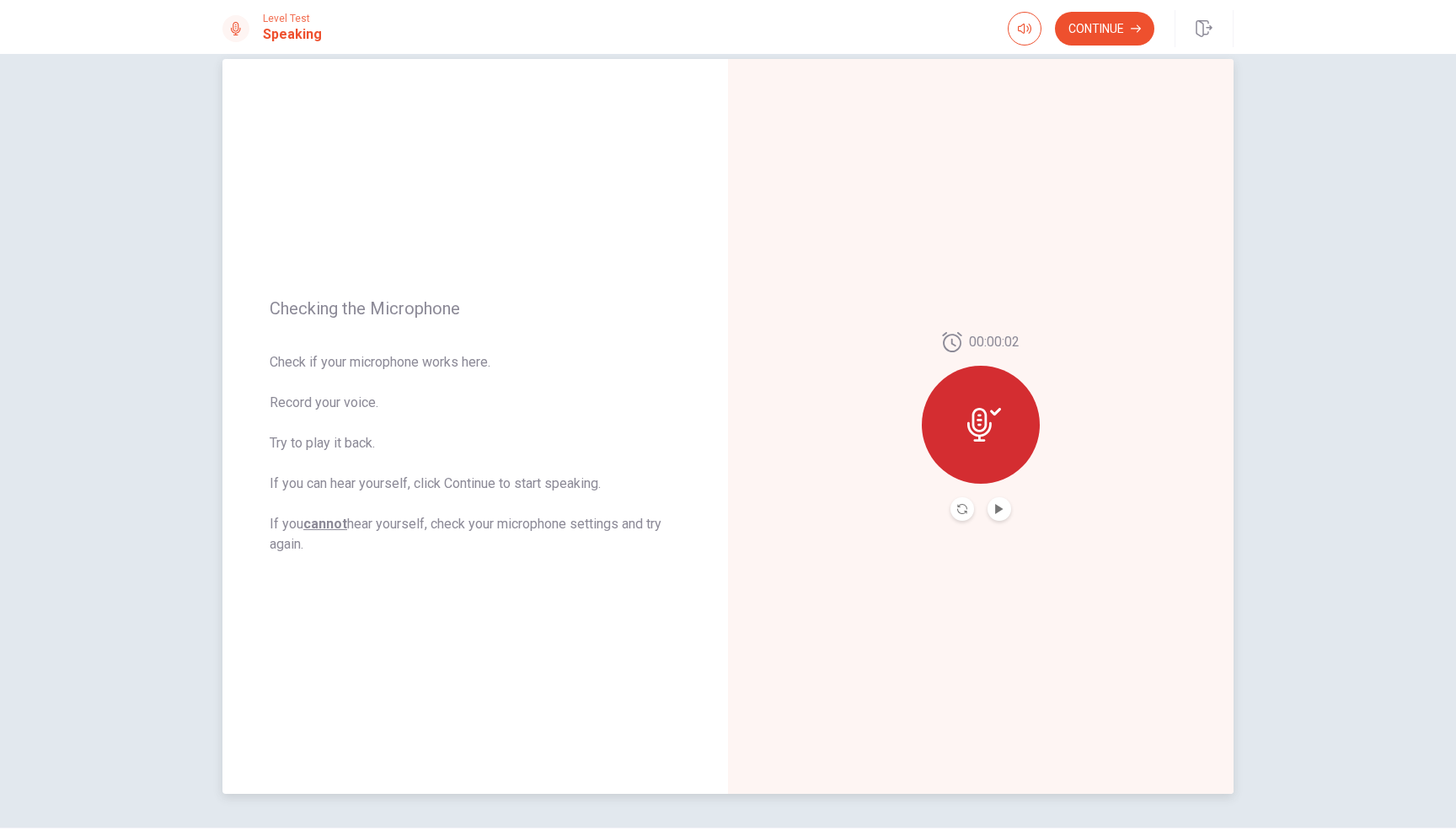
click at [987, 512] on div at bounding box center [981, 509] width 61 height 24
click at [996, 512] on icon "Play Audio" at bounding box center [999, 508] width 8 height 10
click at [1109, 42] on button "Continue" at bounding box center [1104, 28] width 100 height 34
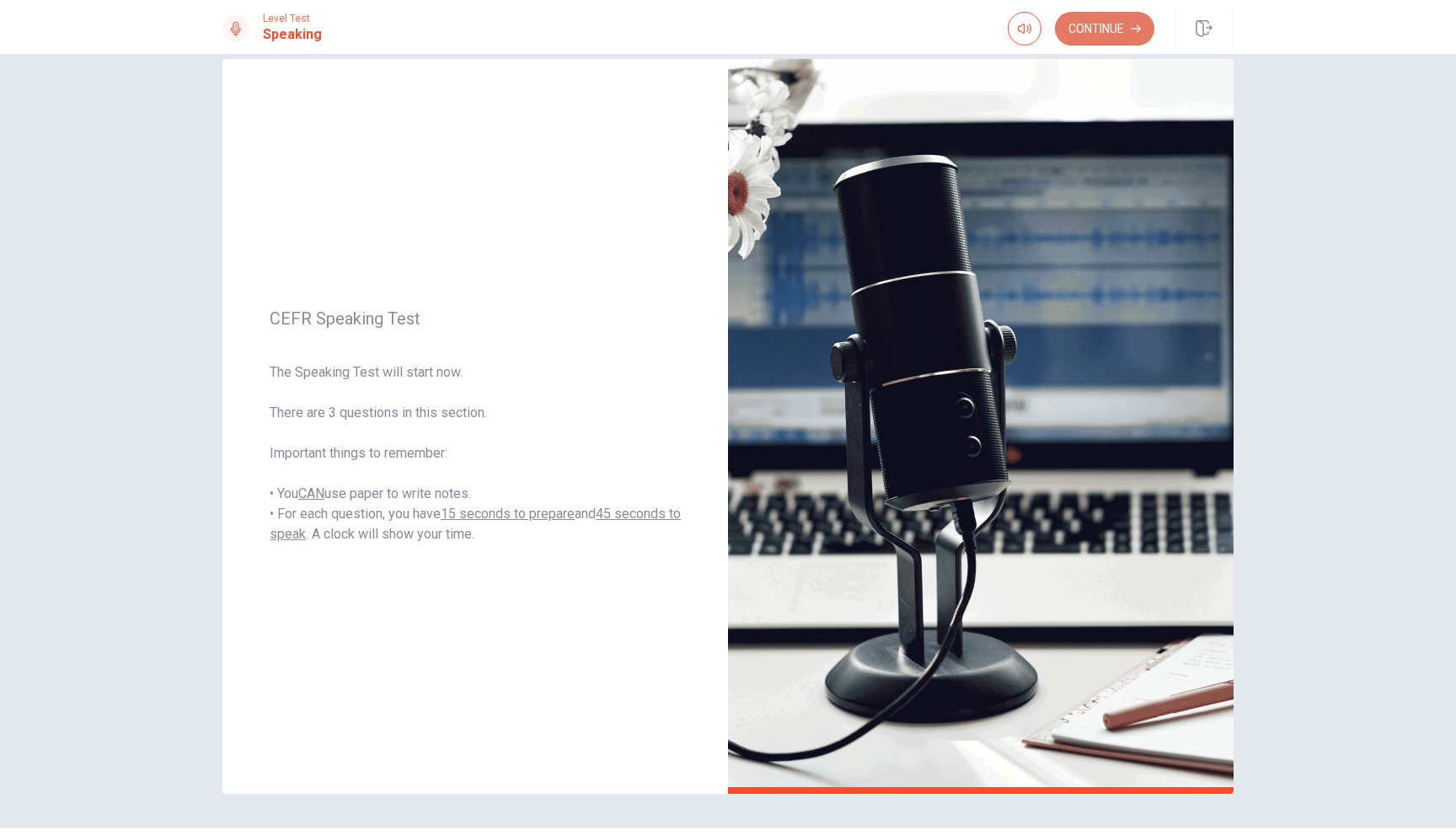
click at [1121, 34] on button "Continue" at bounding box center [1104, 28] width 100 height 34
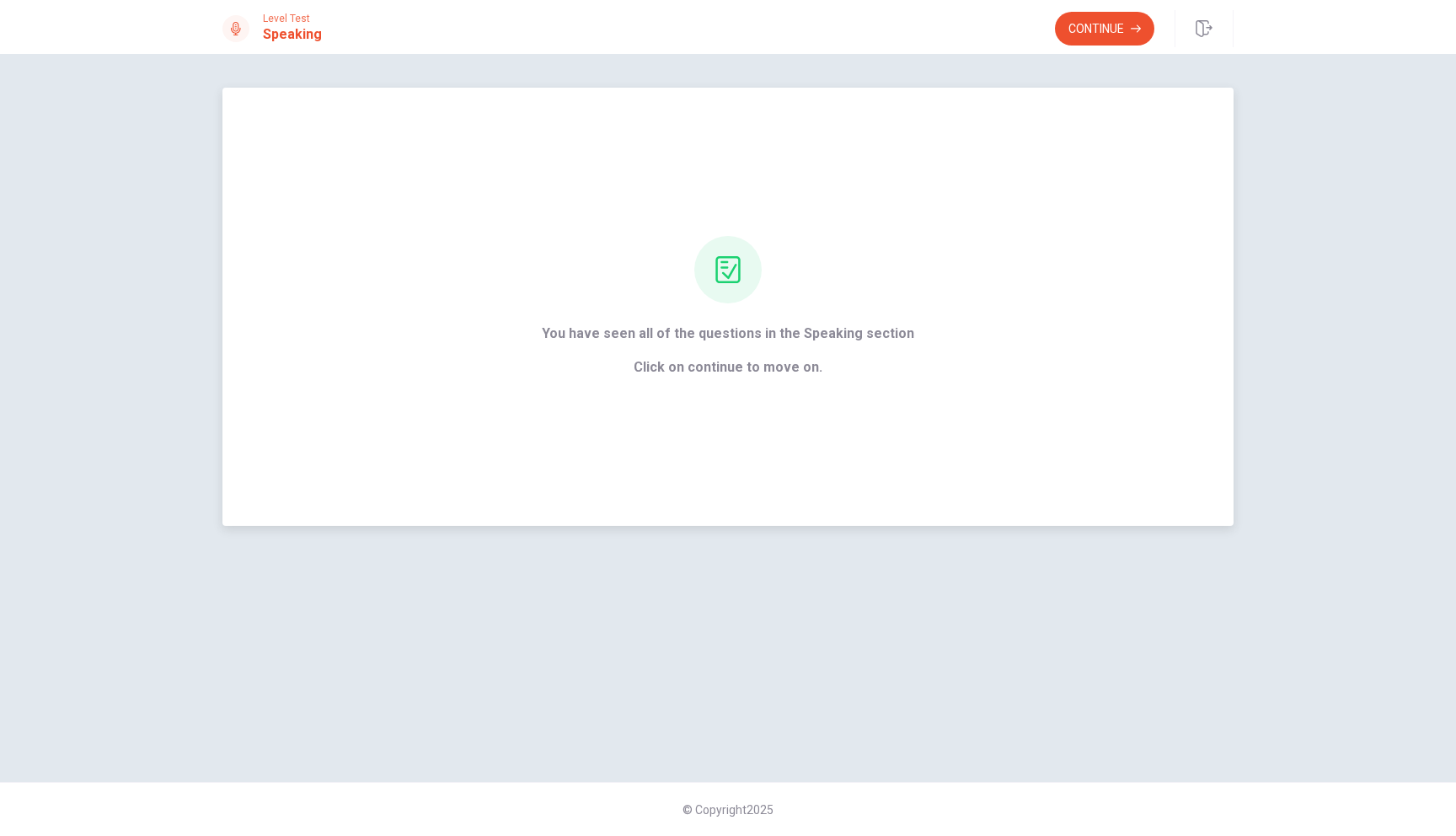
click at [784, 340] on span "You have seen all of the questions in the Speaking section" at bounding box center [728, 333] width 372 height 20
click at [1086, 21] on button "Continue" at bounding box center [1104, 28] width 100 height 34
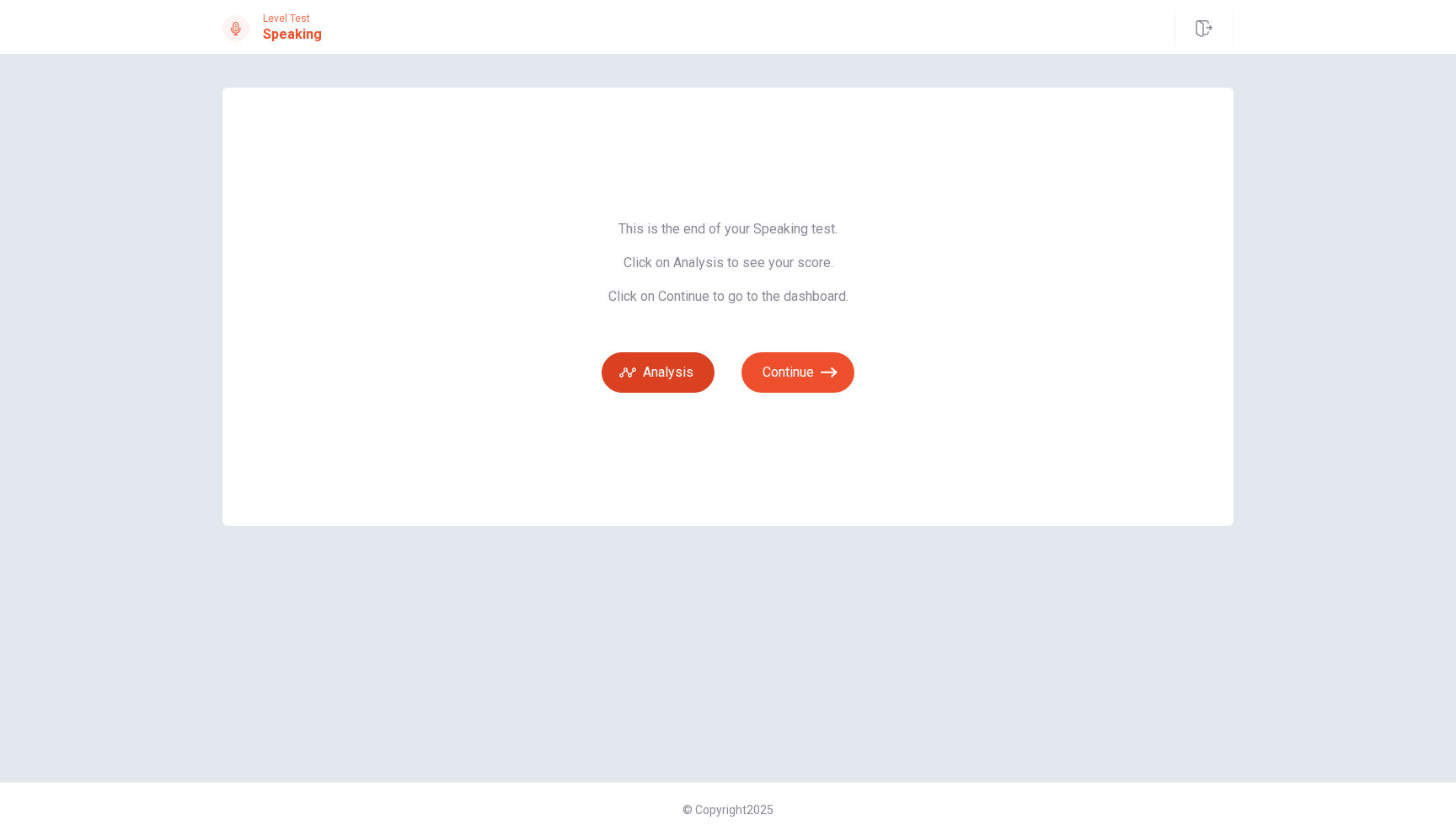
click at [668, 377] on button "Analysis" at bounding box center [658, 372] width 113 height 41
